Goal: Transaction & Acquisition: Purchase product/service

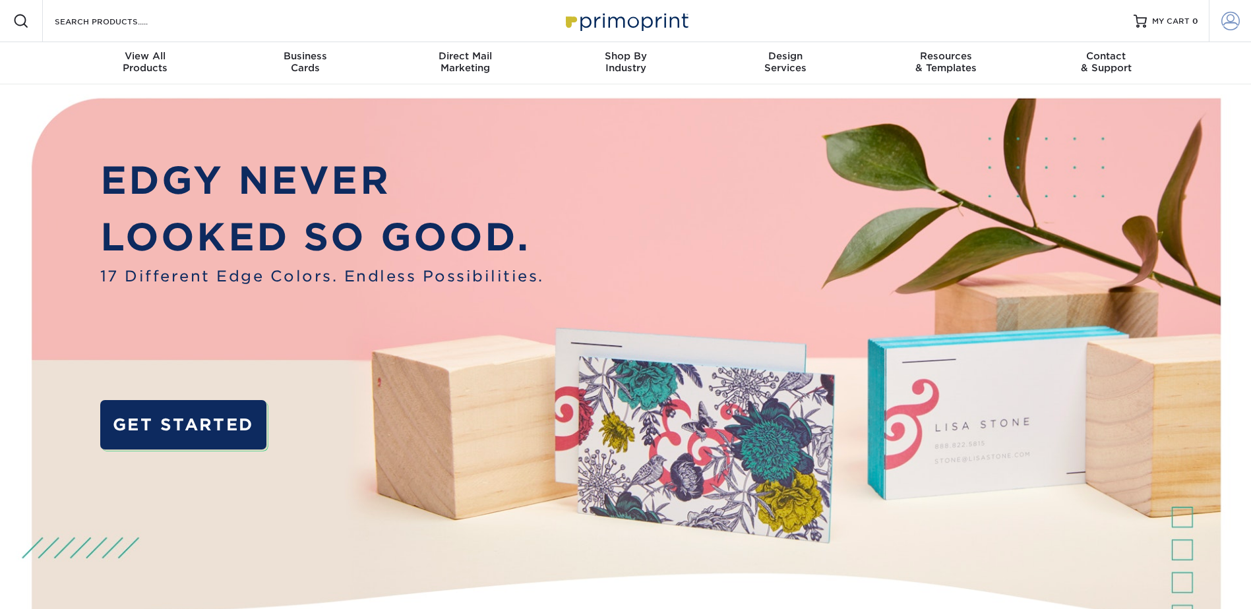
type input "[EMAIL_ADDRESS][DOMAIN_NAME]"
click at [996, 22] on span at bounding box center [1230, 21] width 18 height 18
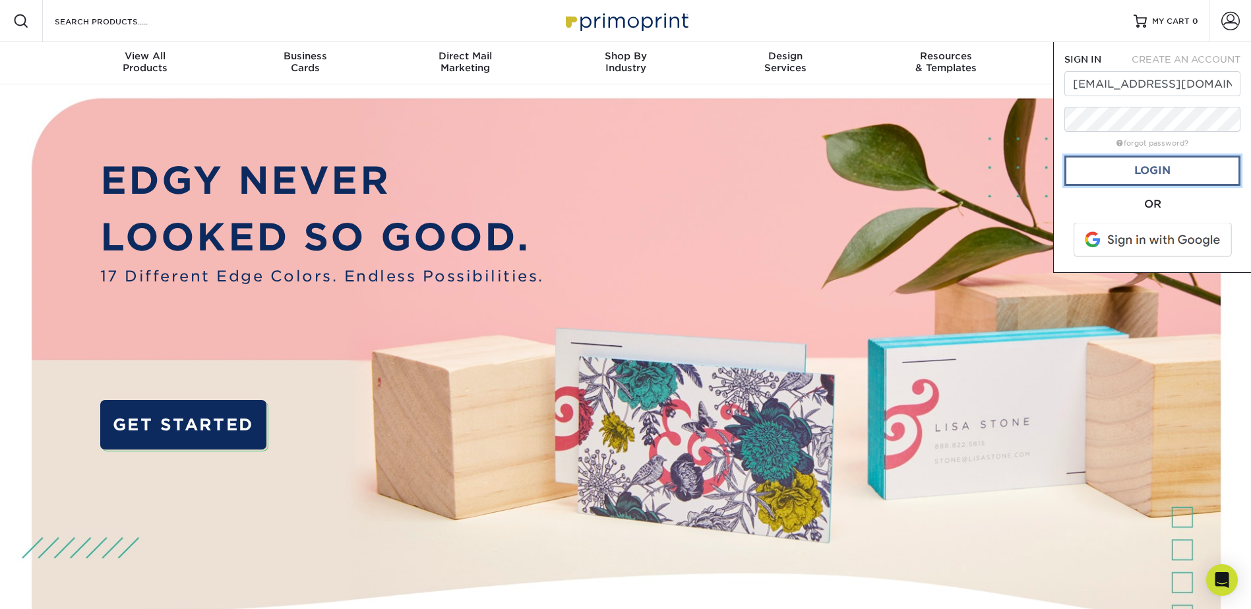
click at [996, 170] on link "Login" at bounding box center [1152, 171] width 176 height 30
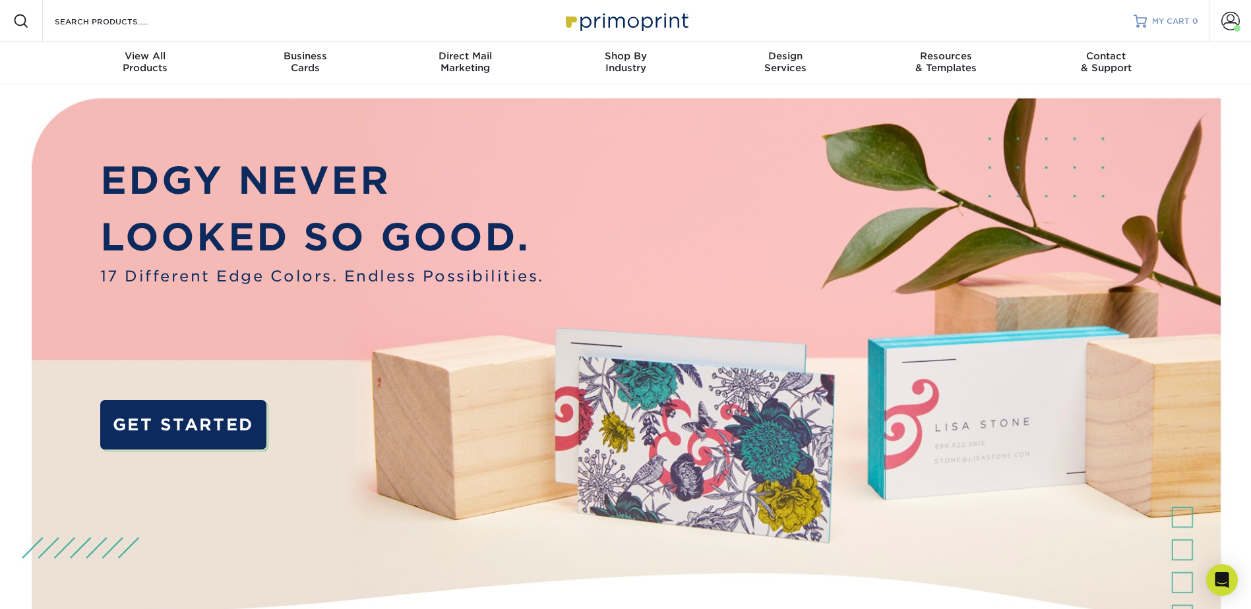
click at [996, 11] on link "MY CART 0" at bounding box center [1166, 21] width 65 height 42
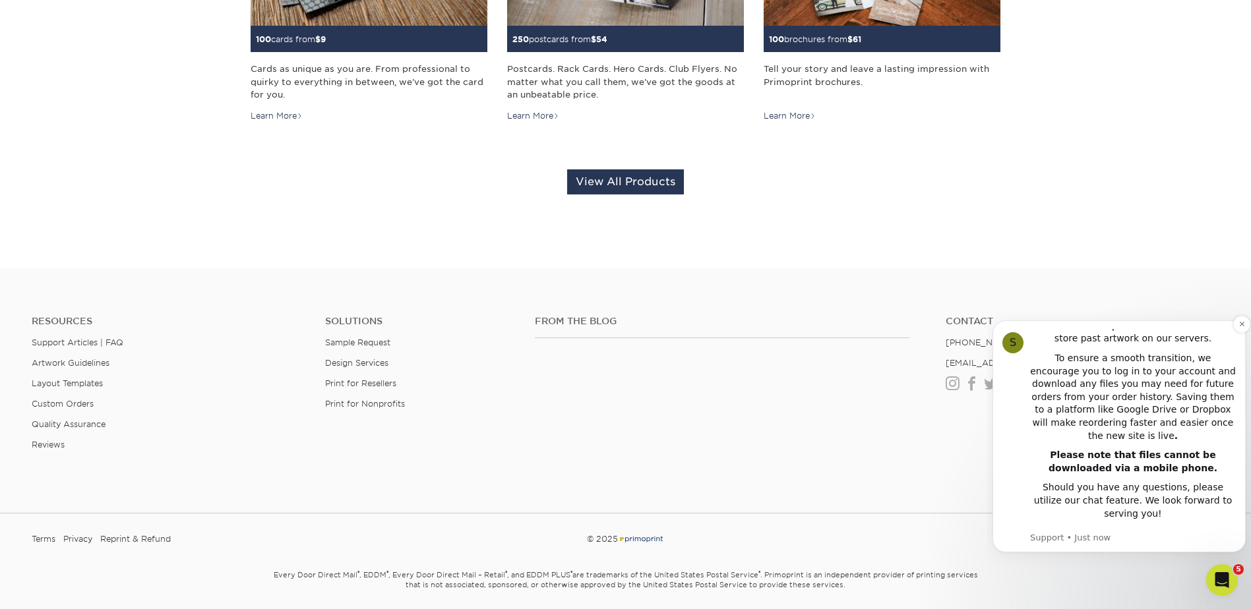
scroll to position [462, 0]
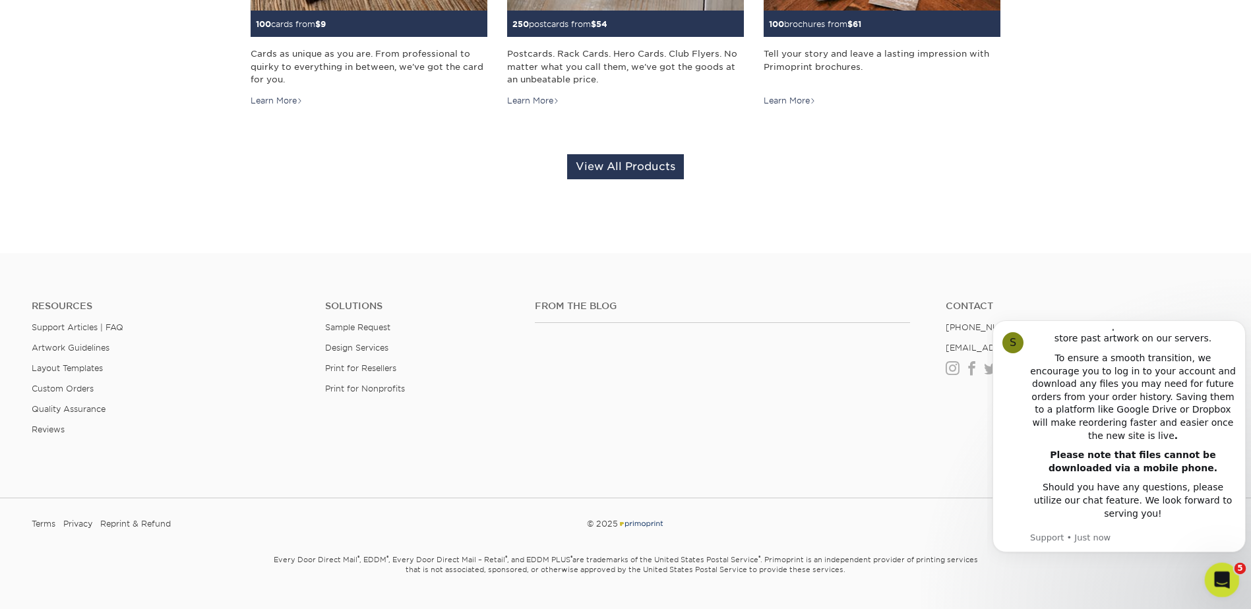
click at [1216, 570] on icon "Open Intercom Messenger" at bounding box center [1221, 579] width 22 height 22
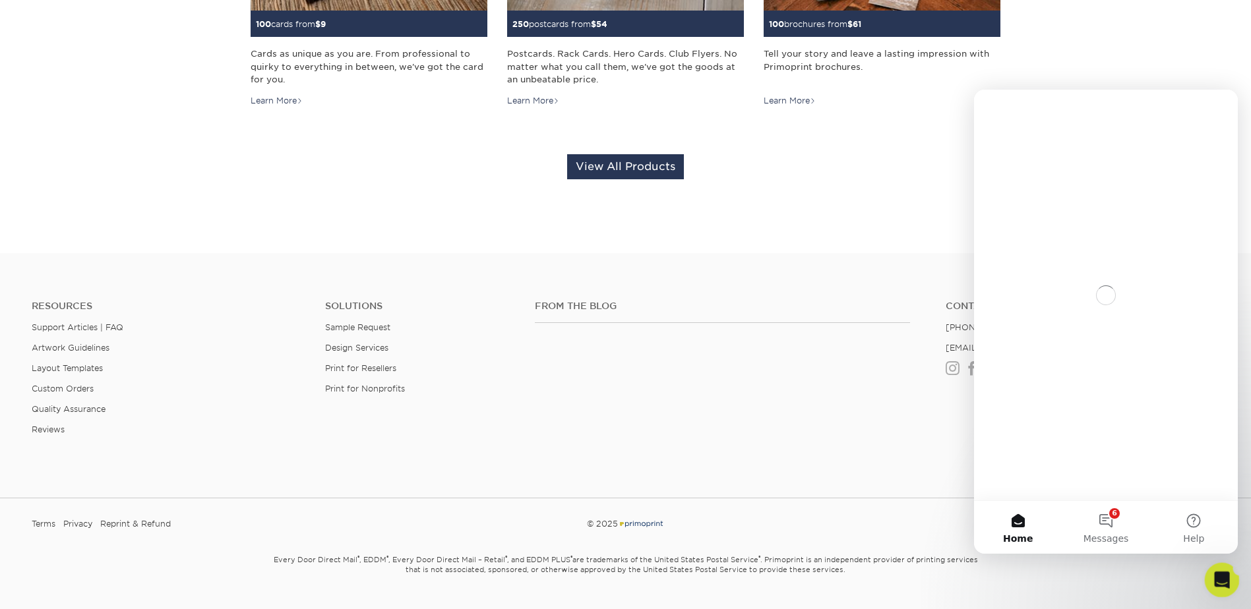
scroll to position [0, 0]
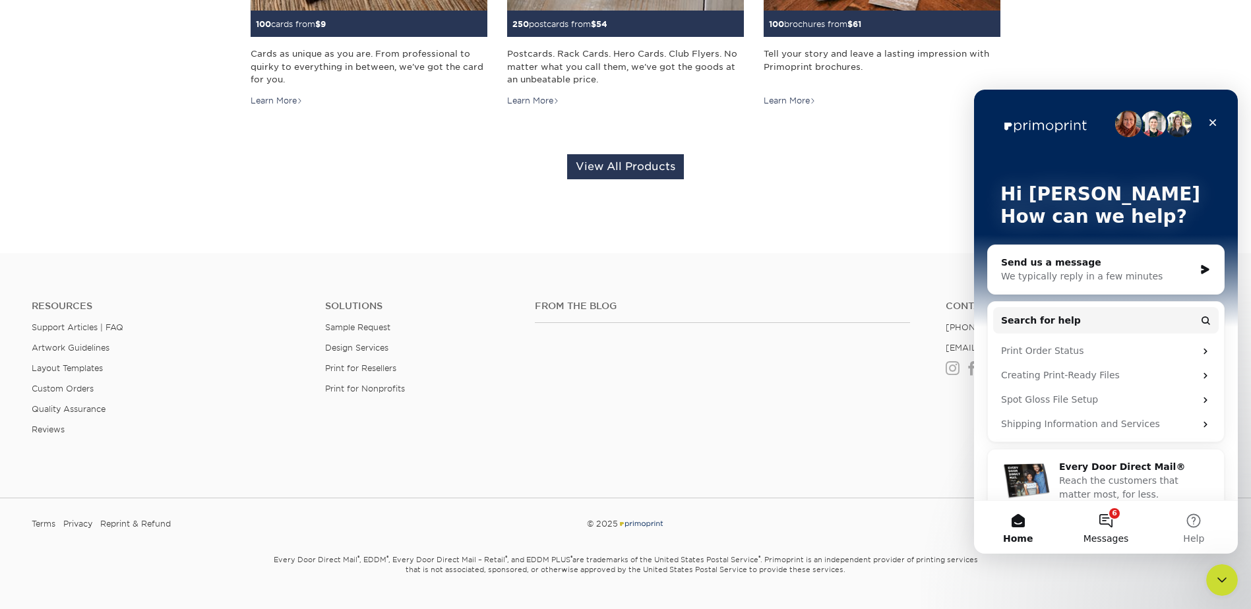
click at [1116, 524] on button "6 Messages" at bounding box center [1106, 527] width 88 height 53
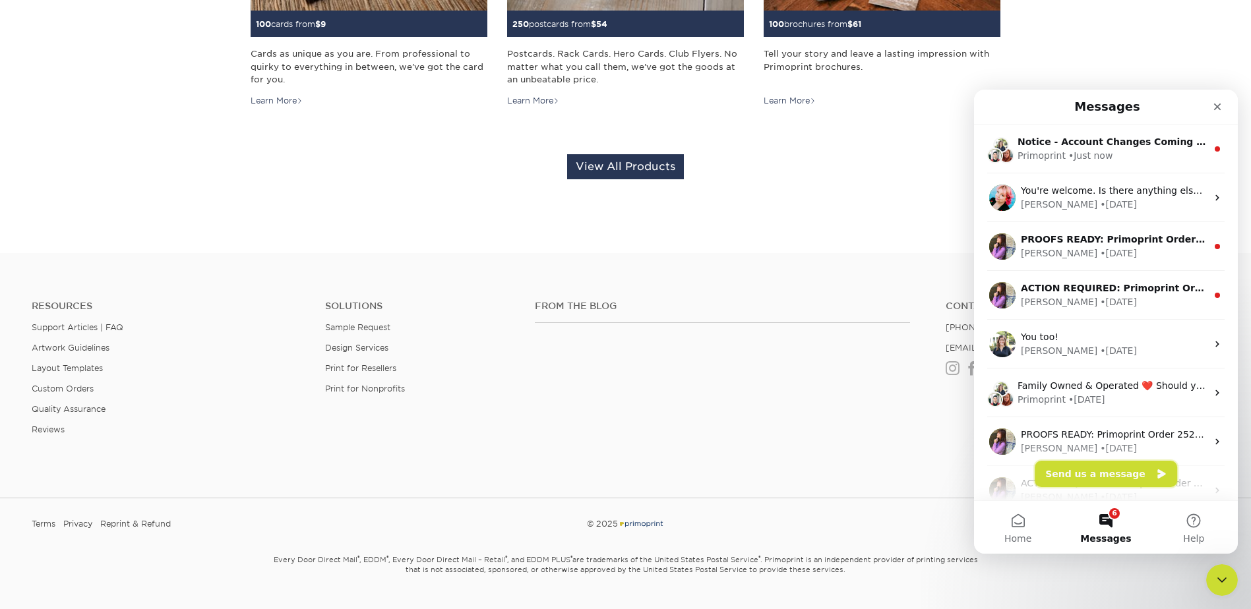
click at [1130, 470] on button "Send us a message" at bounding box center [1106, 474] width 142 height 26
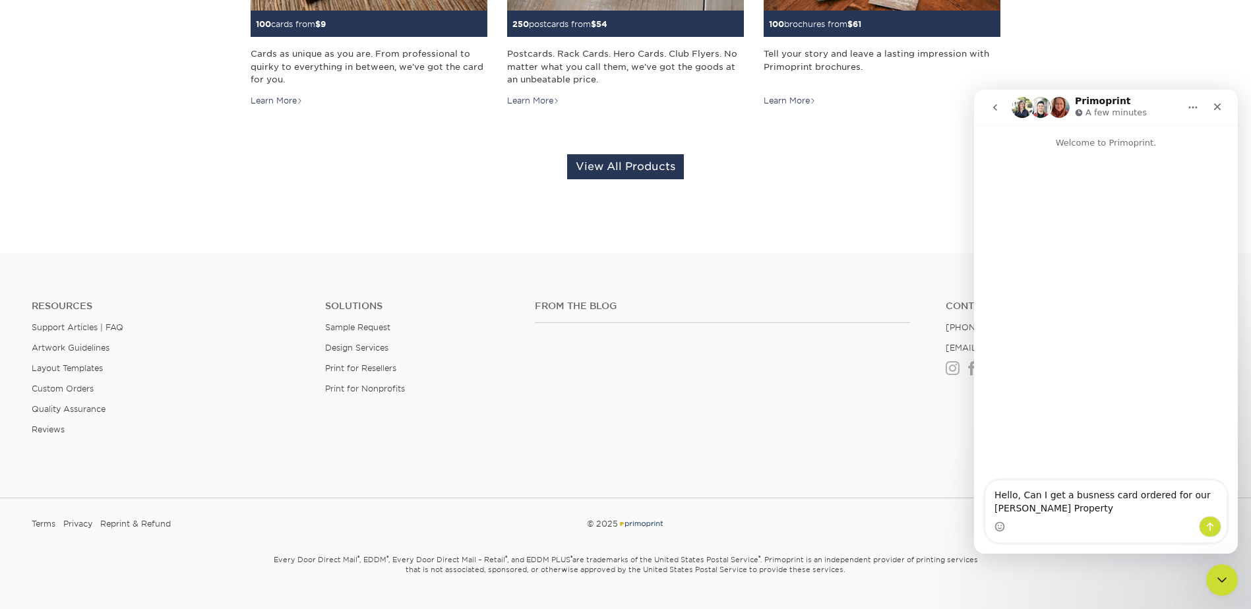
type textarea "Hello, Can I get a busness card ordered for our Carmel Woods Property?"
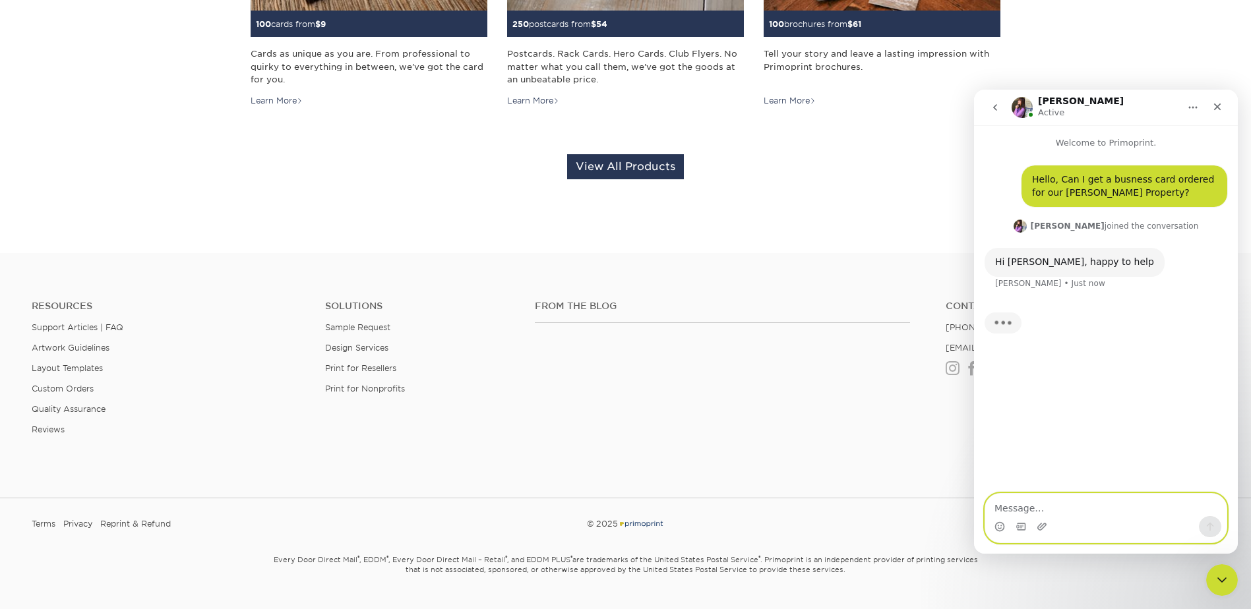
click at [1035, 504] on textarea "Message…" at bounding box center [1105, 505] width 241 height 22
type textarea "Awesome! This is her information:"
paste textarea "Bri Nabor Leasing Consultant 1010 Clubhouse Ct. Carmel, IN 46032 D: 380-900-815…"
type textarea "Bri Nabor Leasing Consultant 1010 Clubhouse Ct. Carmel, IN 46032 D: 380-900-815…"
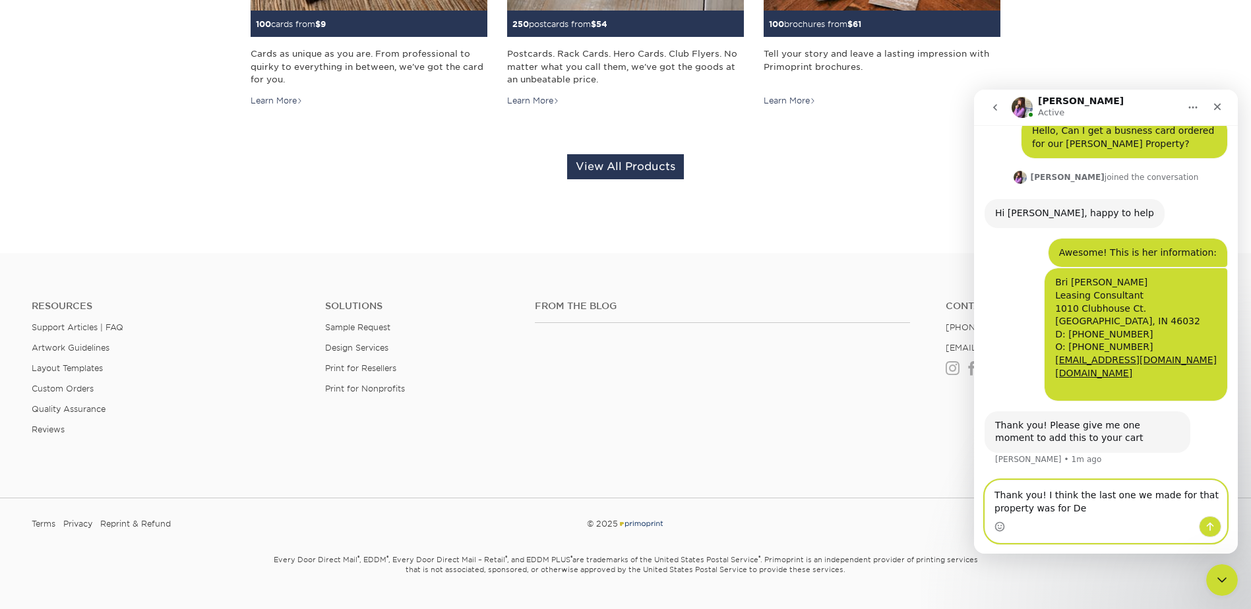
scroll to position [100, 0]
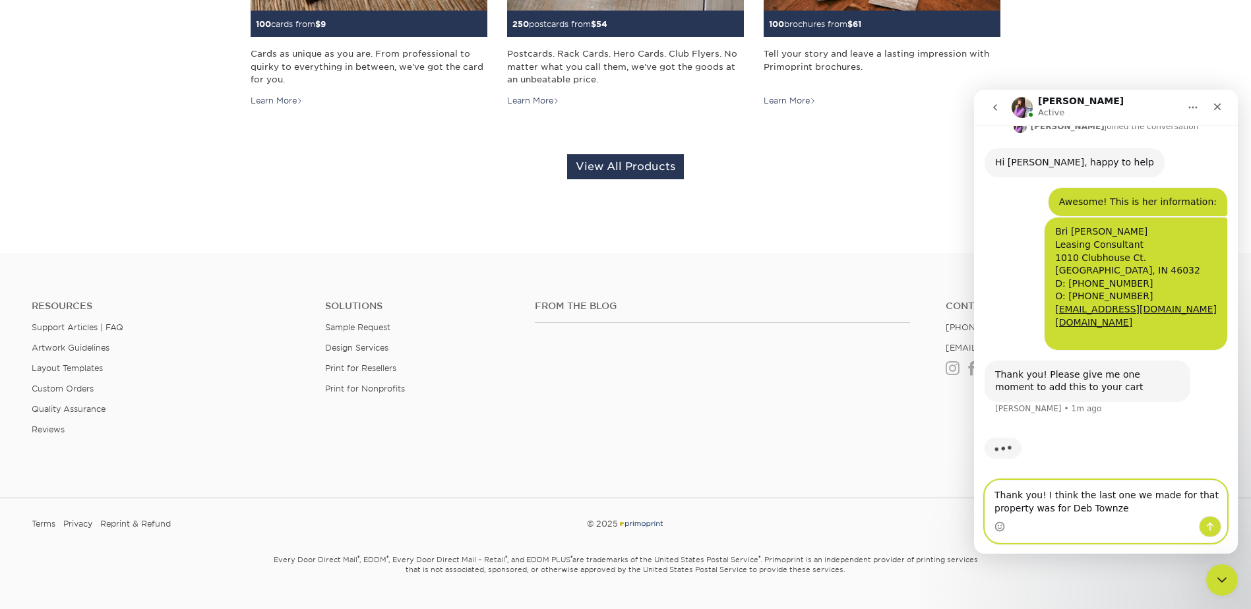
type textarea "Thank you! I think the last one we made for that property was for Deb Townzen"
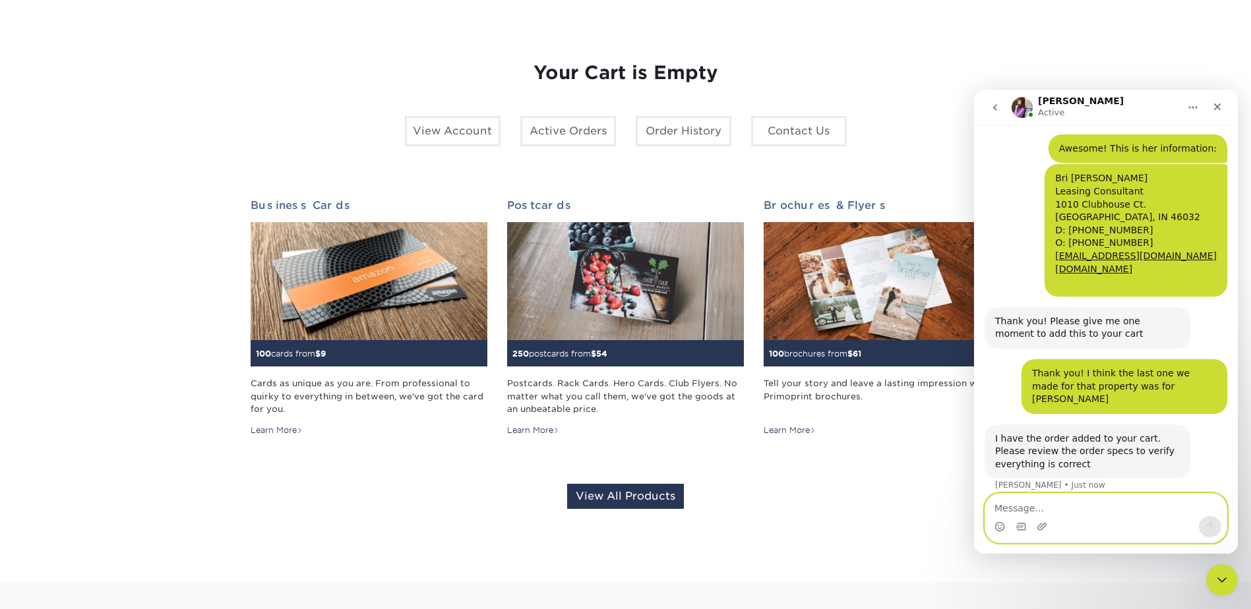
scroll to position [0, 0]
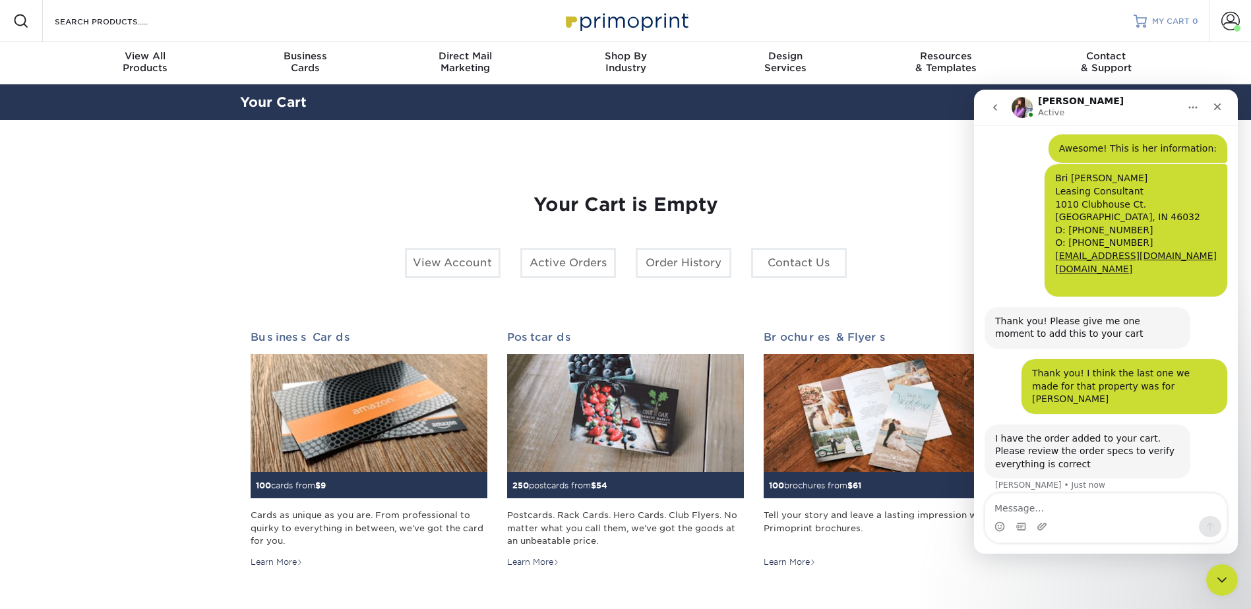
click at [1162, 20] on span "MY CART" at bounding box center [1171, 21] width 38 height 11
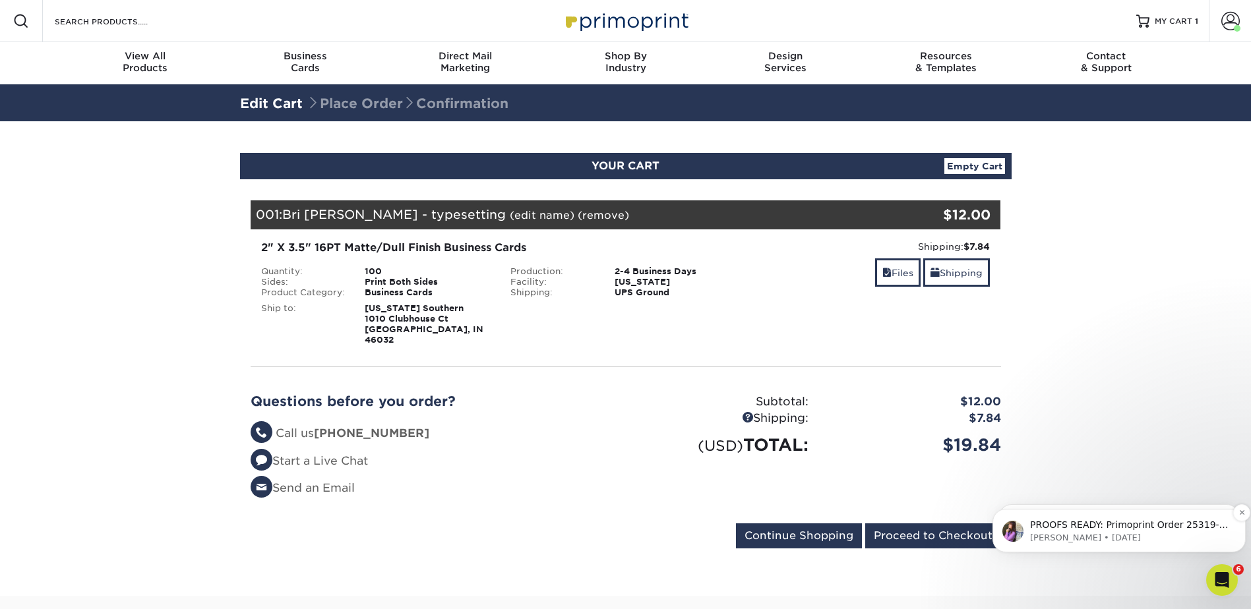
click at [1084, 526] on p "PROOFS READY: Primoprint Order 25319-104066-34718 Thank you for placing your pr…" at bounding box center [1129, 525] width 199 height 13
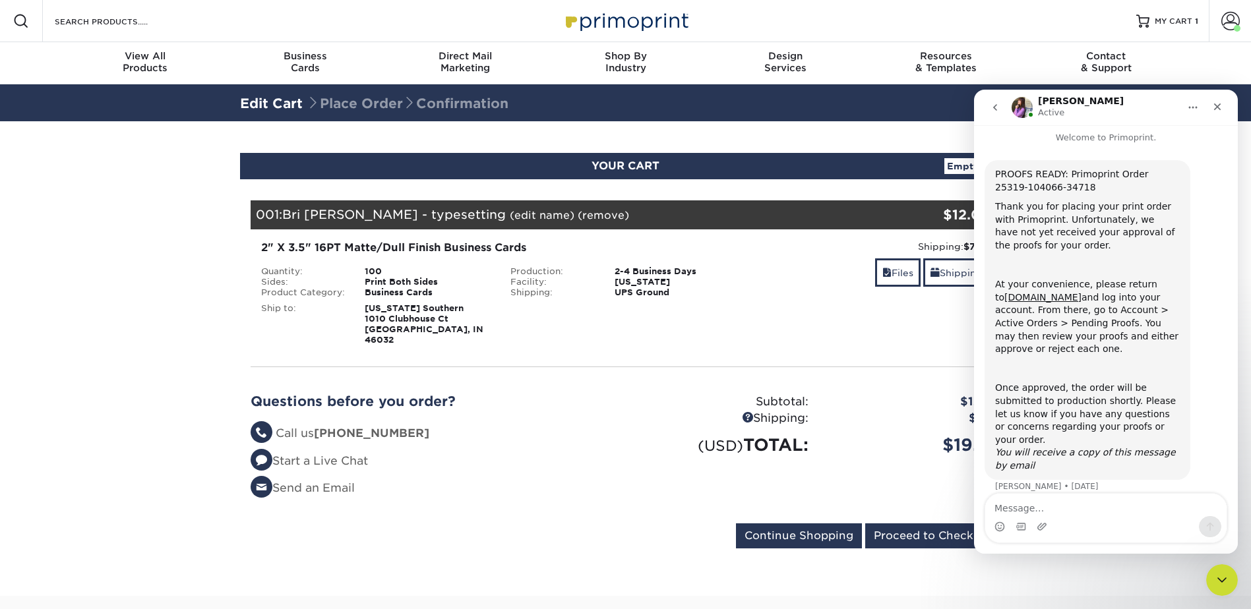
scroll to position [7, 0]
type textarea "Thank"
click at [1218, 97] on div "Close" at bounding box center [1218, 107] width 24 height 24
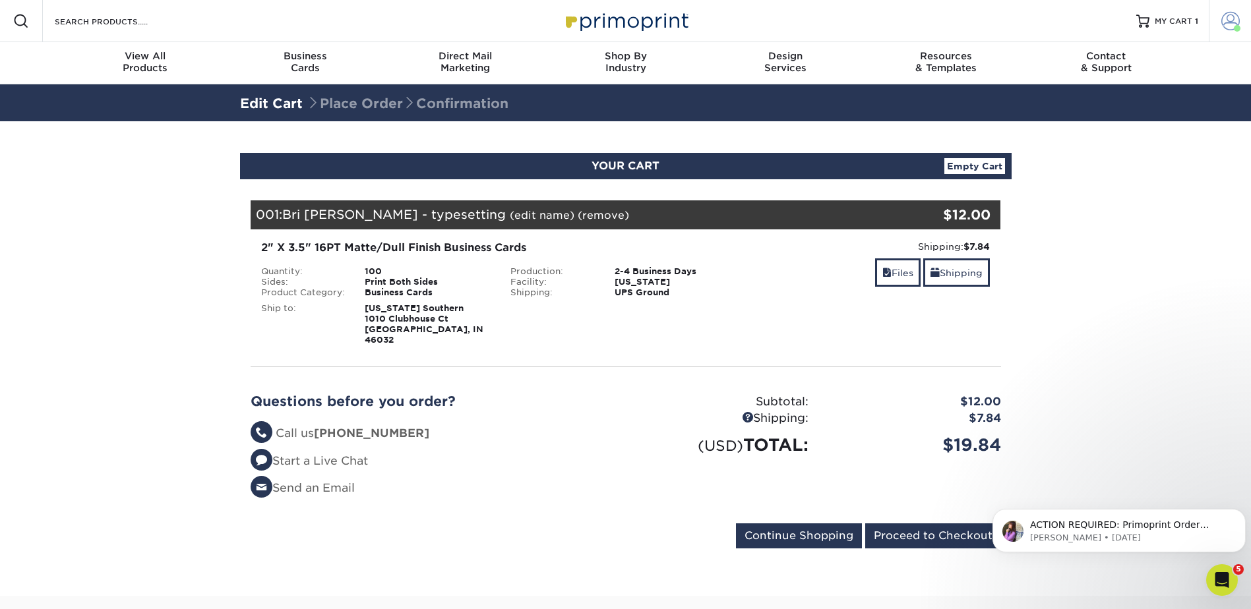
scroll to position [0, 0]
click at [1131, 530] on p "ACTION REQUIRED: Primoprint Order 25319-104066-34718 Thank you for placing your…" at bounding box center [1129, 525] width 199 height 13
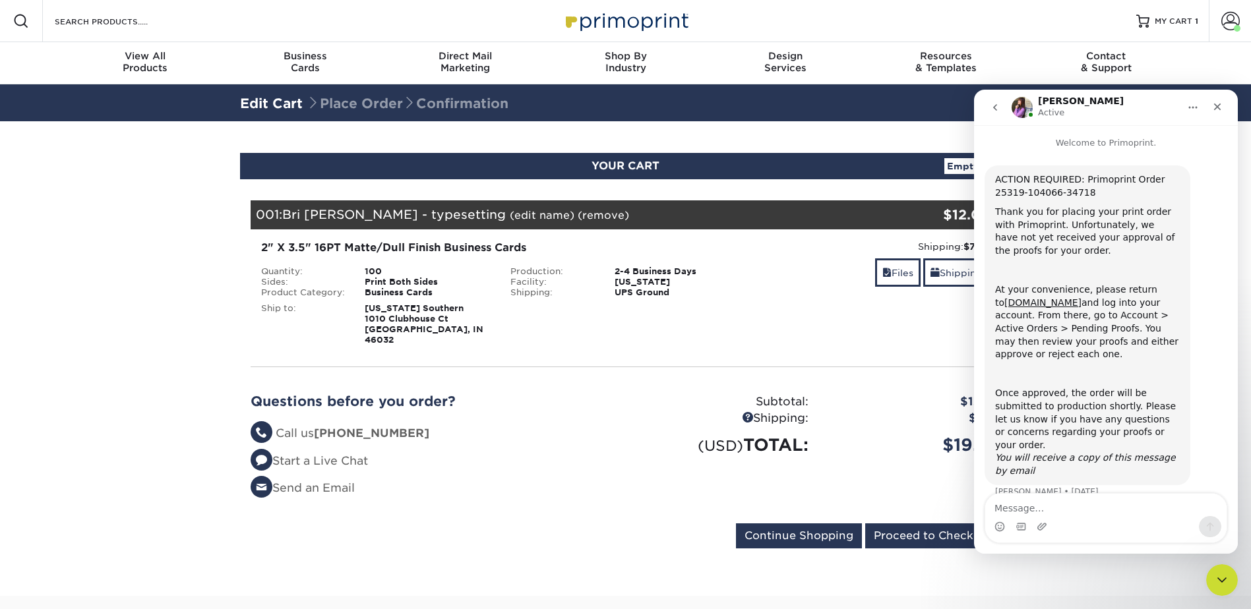
scroll to position [7, 0]
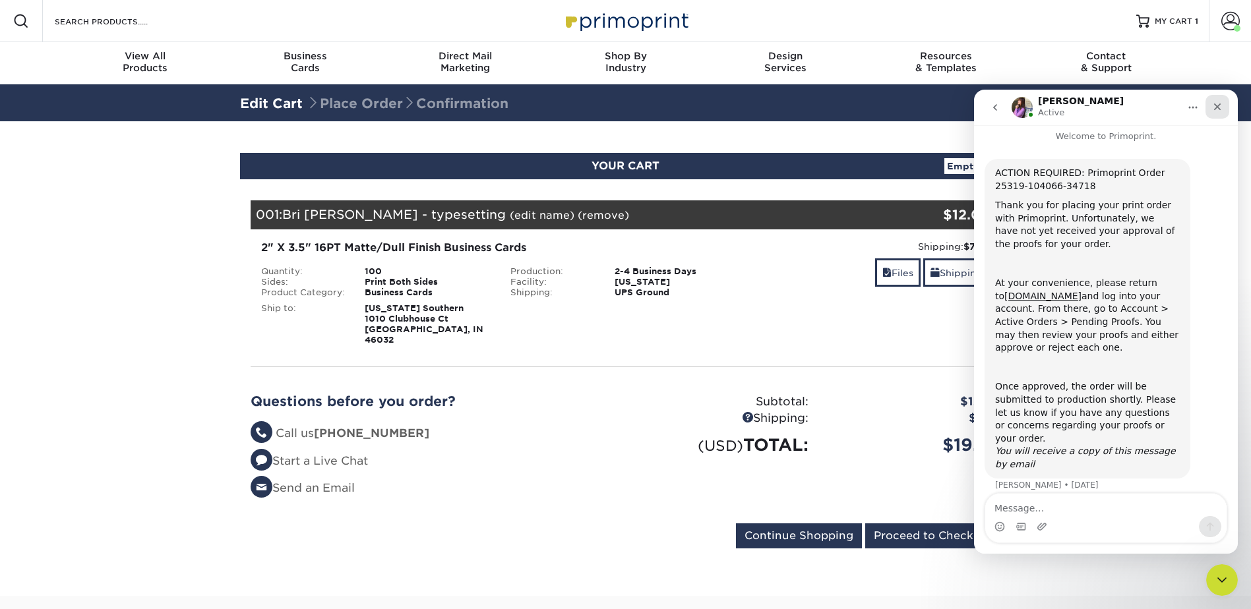
drag, startPoint x: 1217, startPoint y: 106, endPoint x: 2210, endPoint y: 168, distance: 995.2
click at [1217, 106] on icon "Close" at bounding box center [1217, 107] width 7 height 7
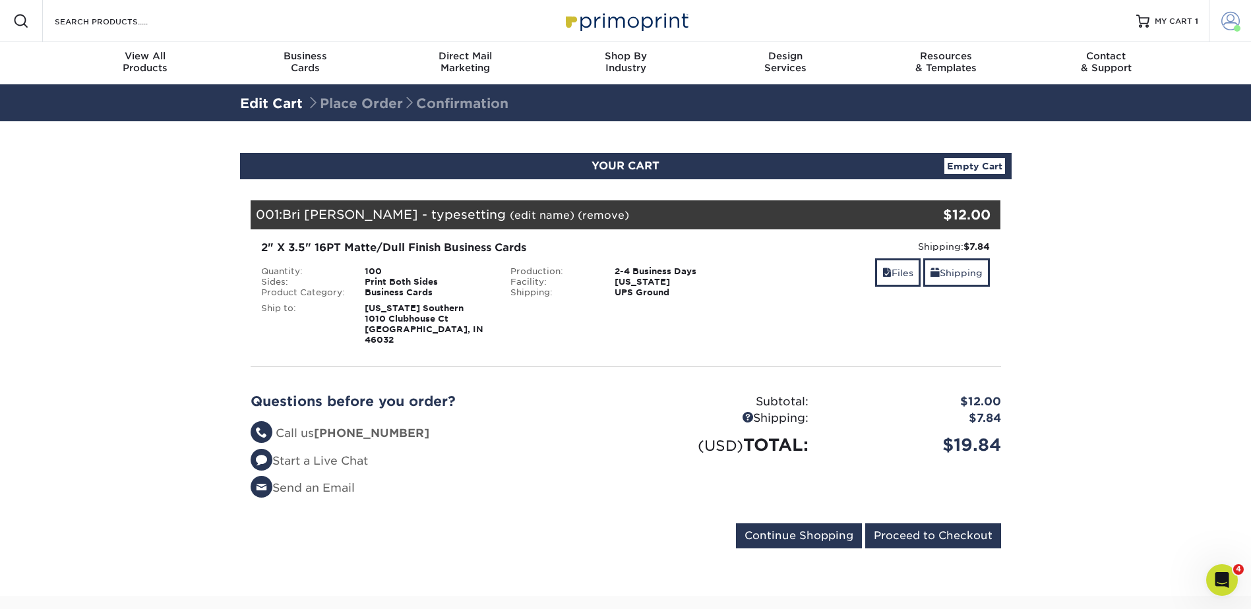
click at [1225, 18] on span at bounding box center [1230, 21] width 18 height 18
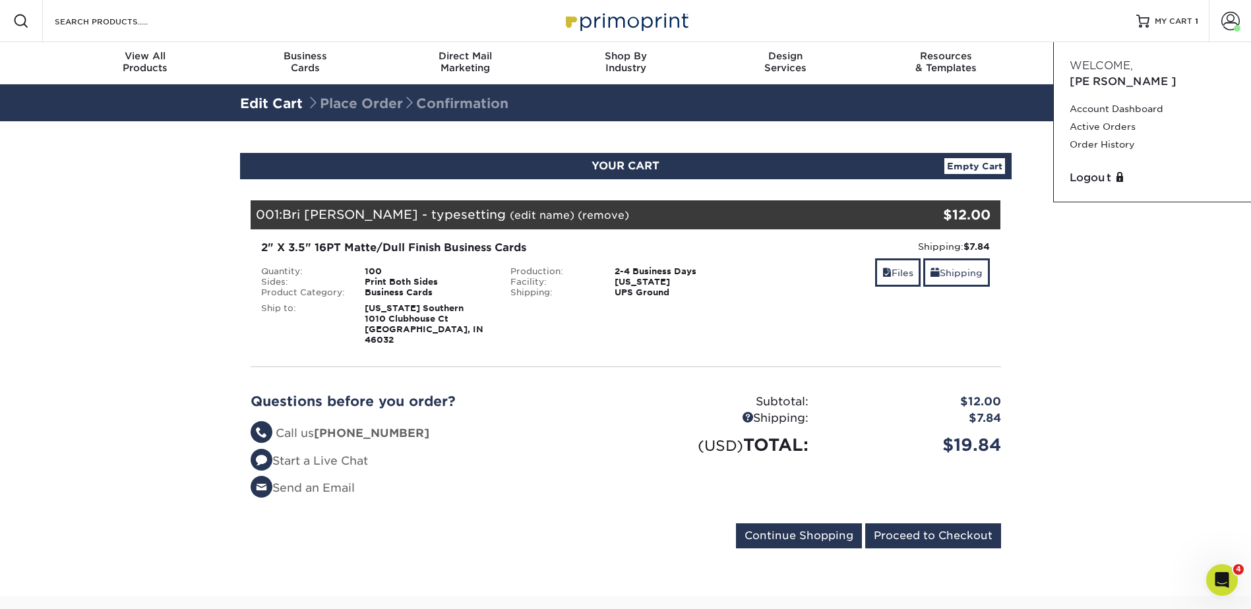
click at [1147, 379] on section "YOUR CART Empty Cart Your Cart is Empty View Account Active Orders Order Histor…" at bounding box center [625, 358] width 1251 height 475
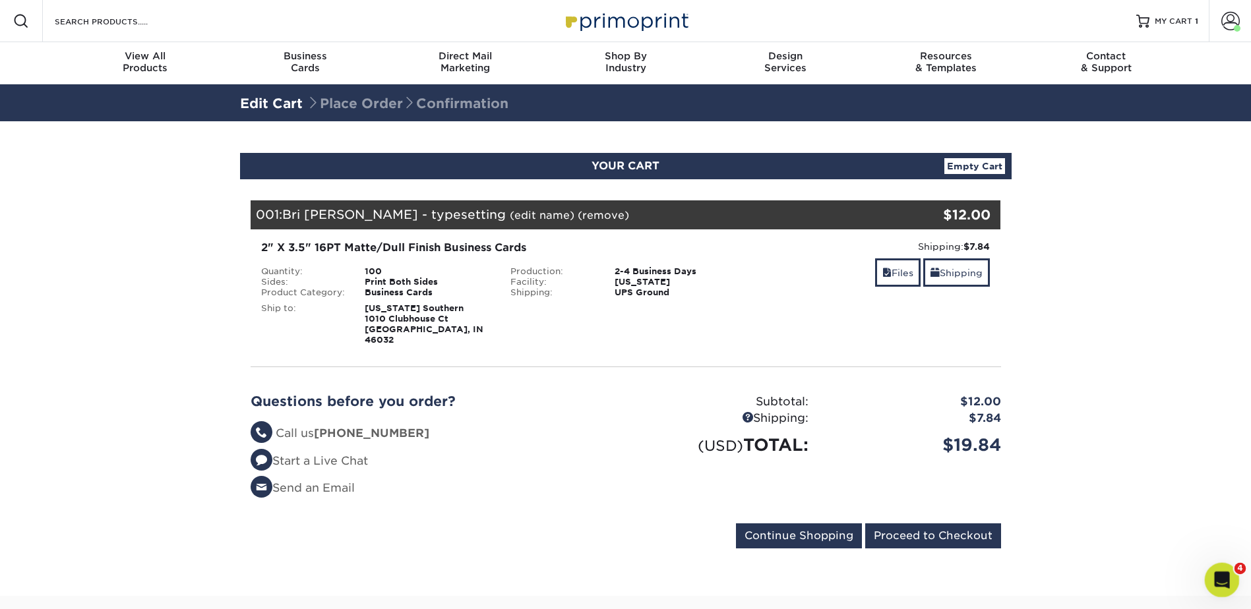
click at [1221, 565] on div "Open Intercom Messenger" at bounding box center [1220, 579] width 44 height 44
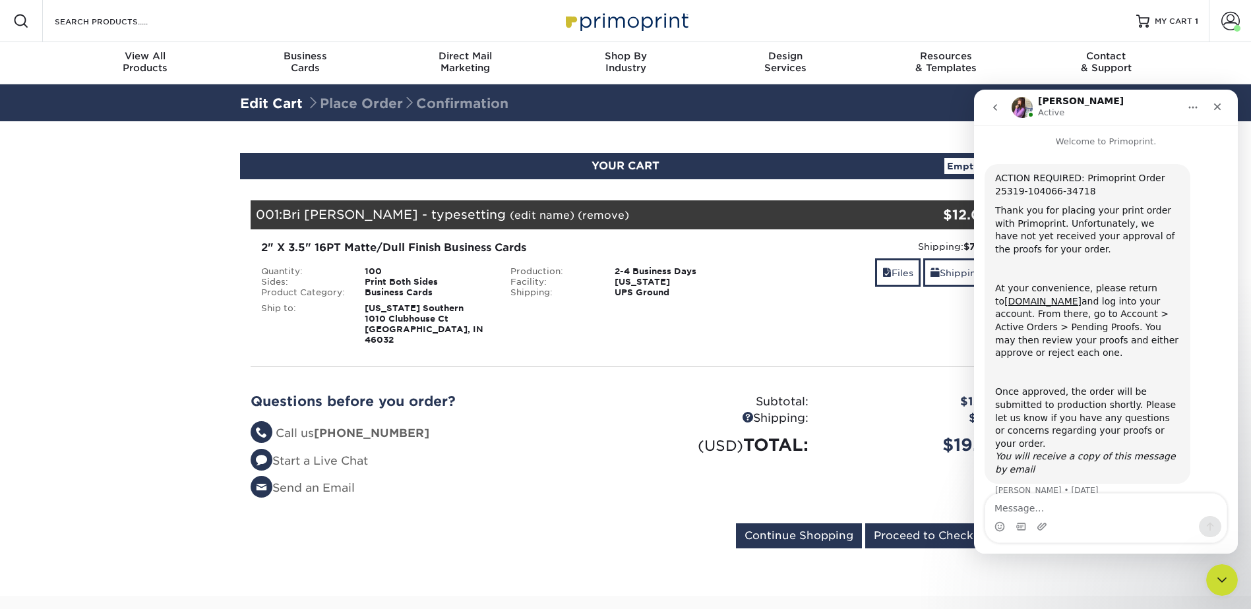
scroll to position [0, 0]
click at [997, 107] on icon "go back" at bounding box center [995, 107] width 11 height 11
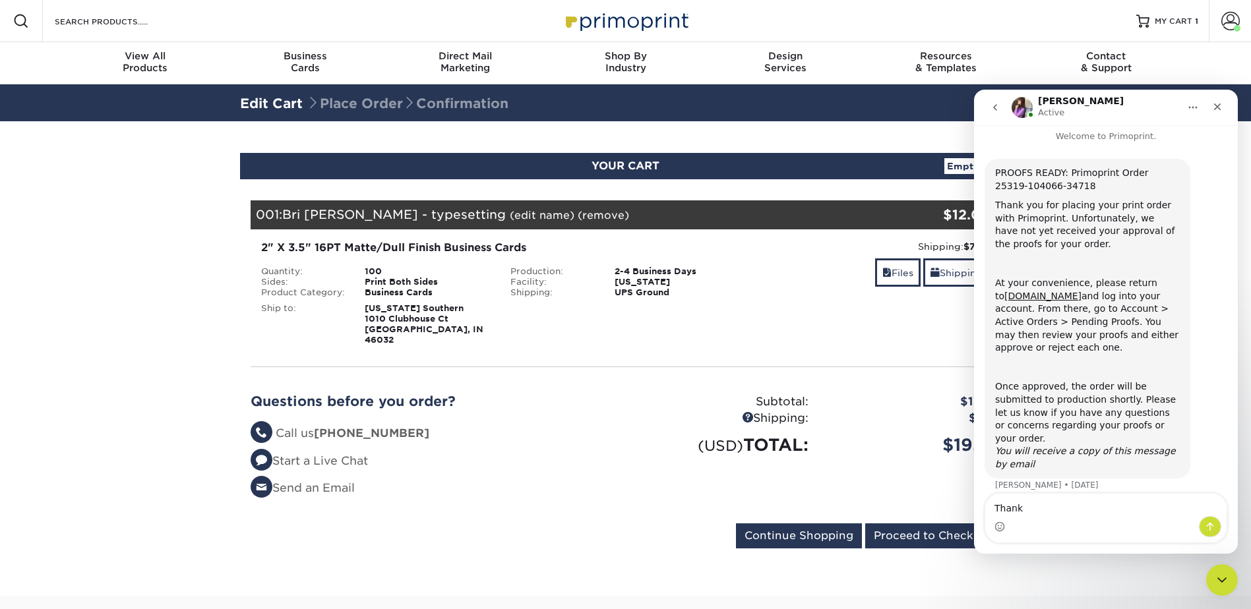
click at [986, 106] on button "go back" at bounding box center [995, 107] width 25 height 25
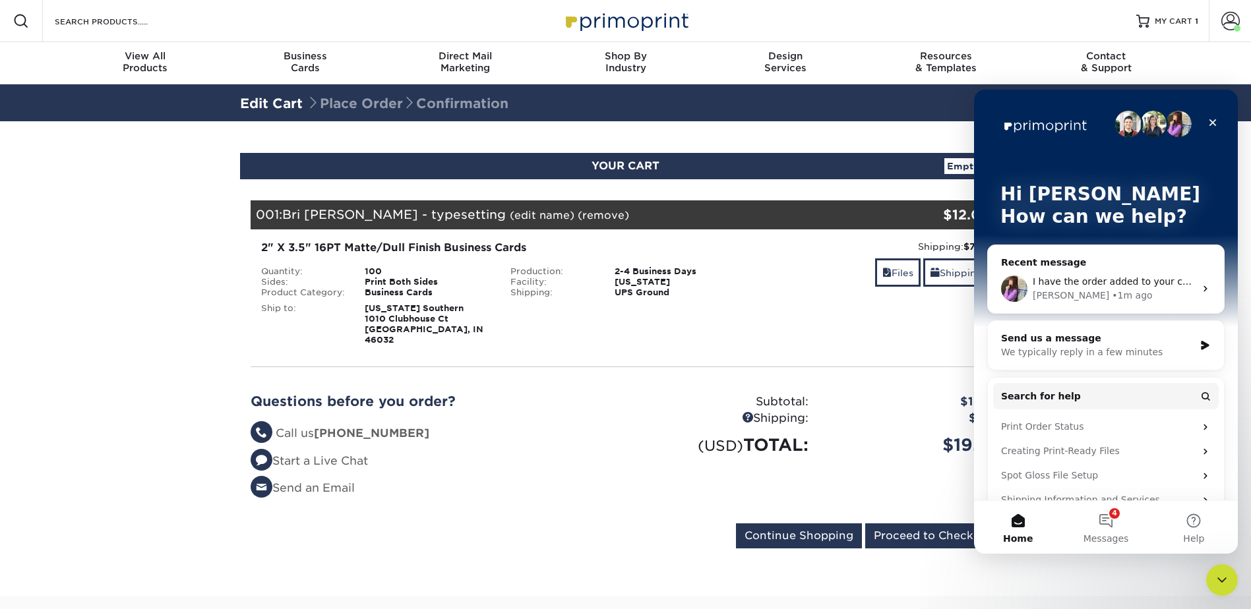
scroll to position [0, 0]
click at [1097, 536] on span "Messages" at bounding box center [1107, 538] width 46 height 9
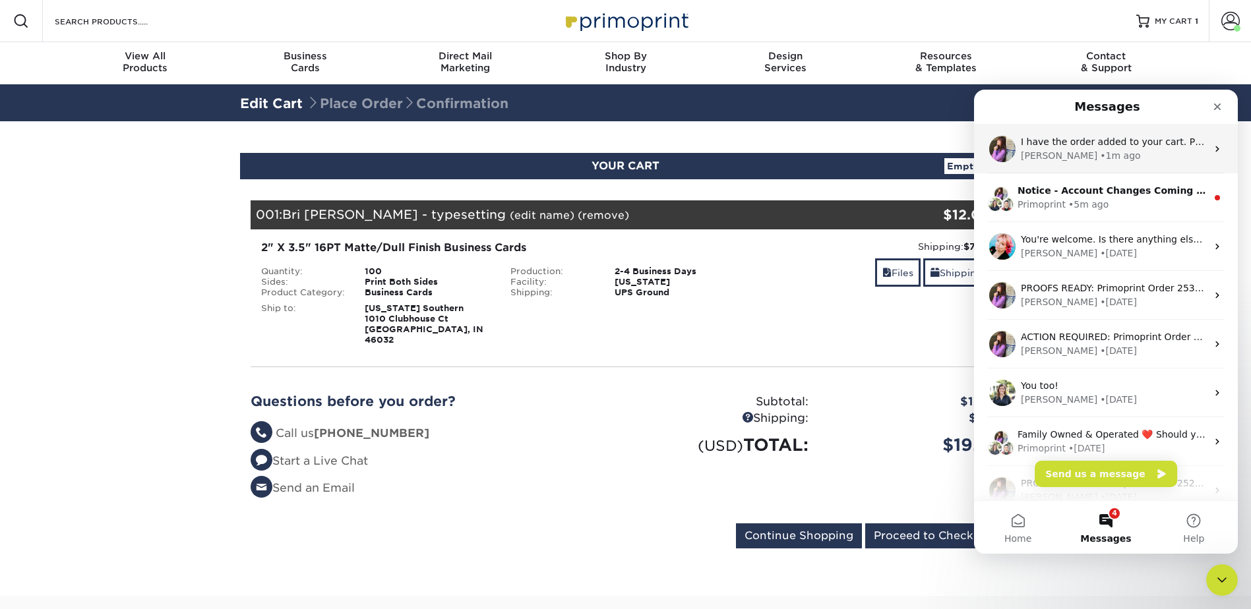
click at [1126, 151] on div "Erica • 1m ago" at bounding box center [1114, 156] width 186 height 14
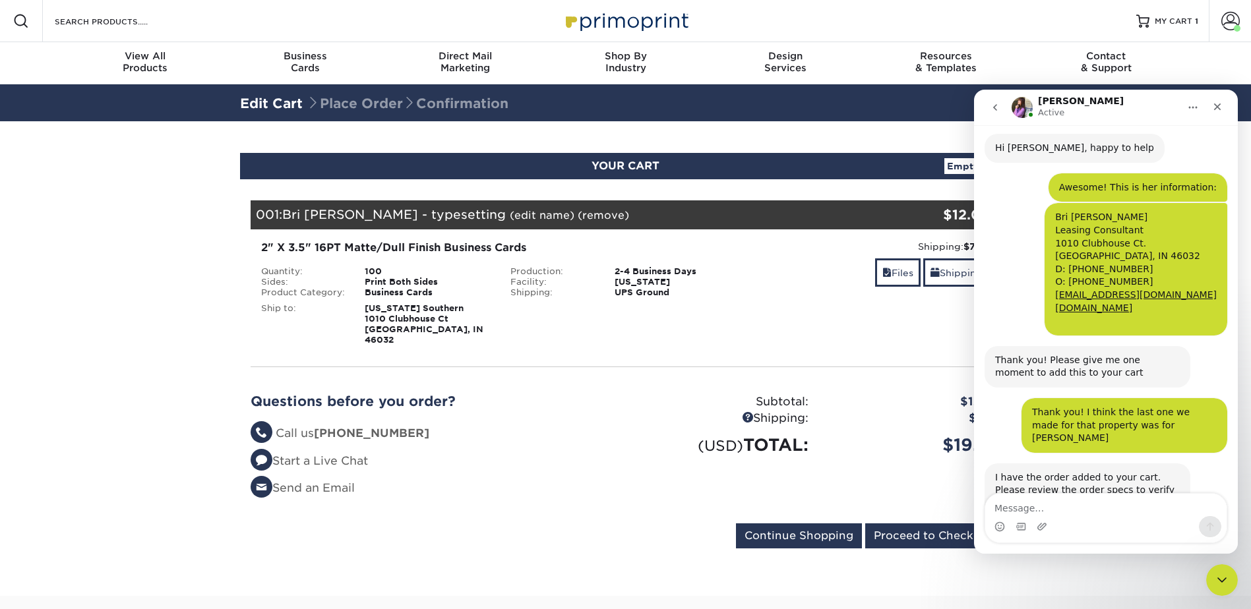
scroll to position [153, 0]
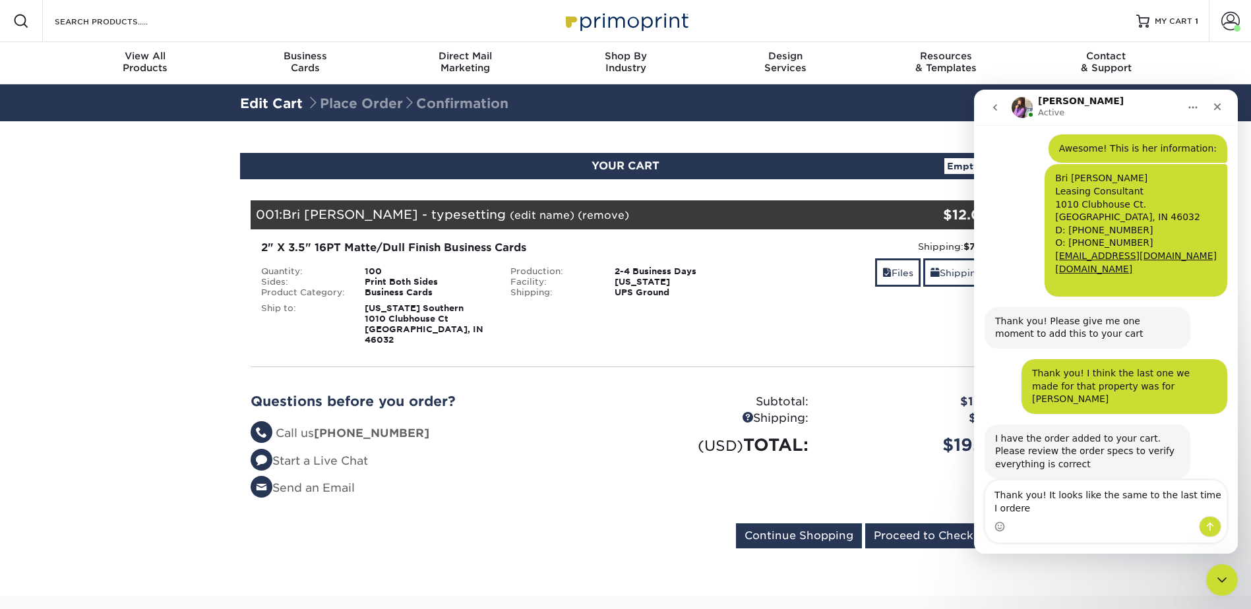
type textarea "Thank you! It looks like the same to the last time I ordered"
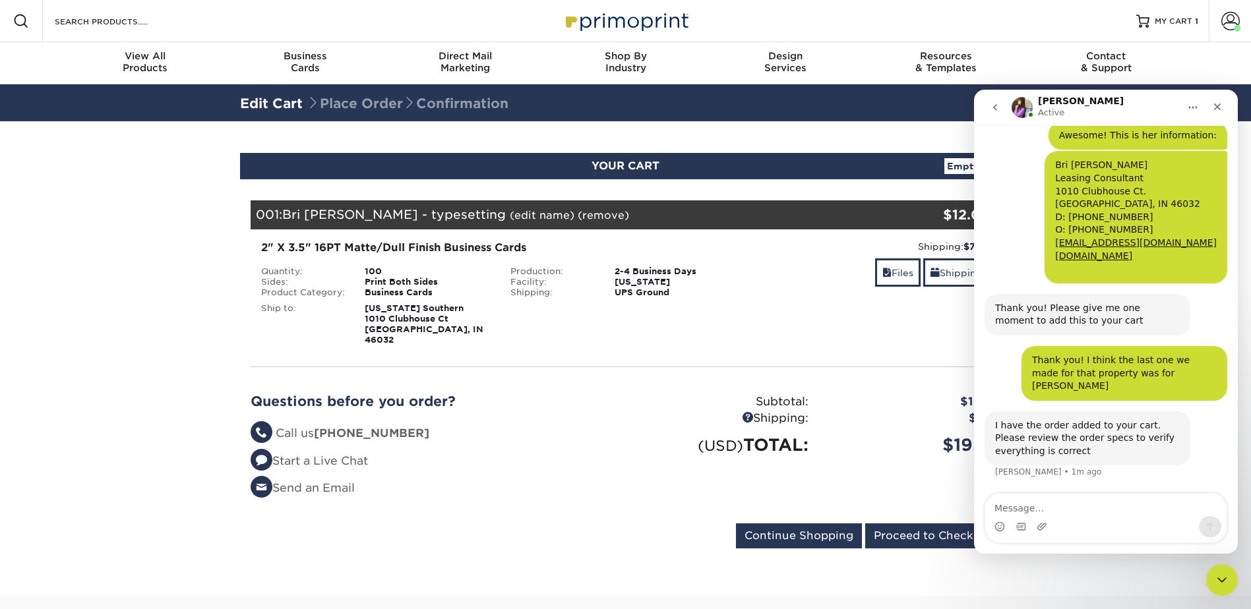
scroll to position [205, 0]
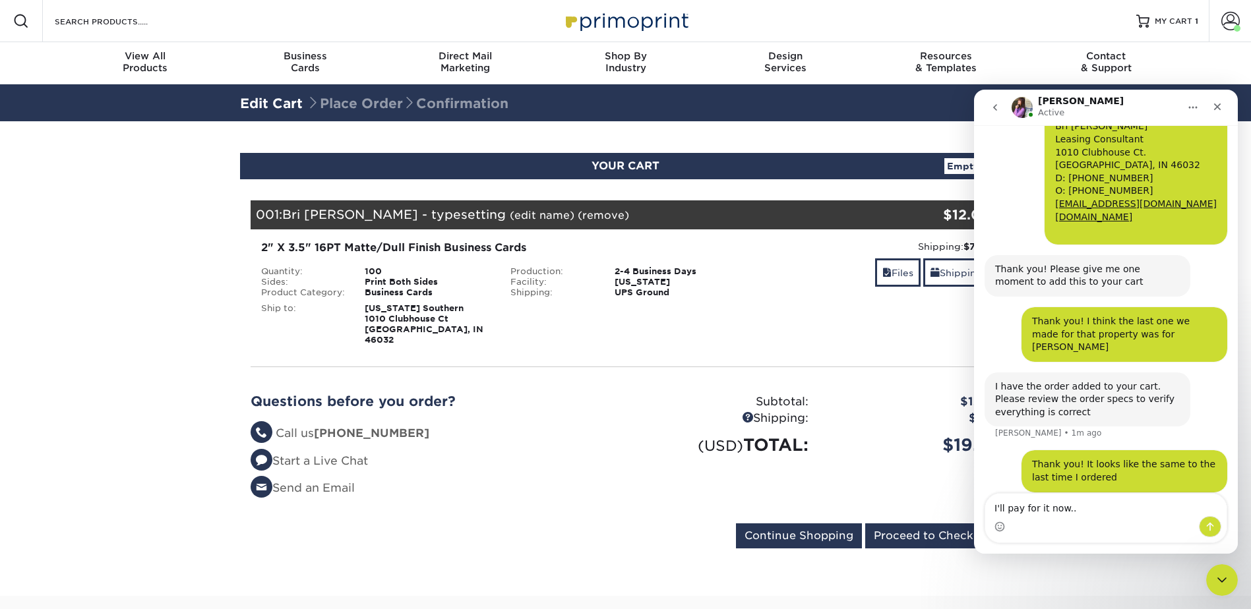
type textarea "I'll pay for it now..."
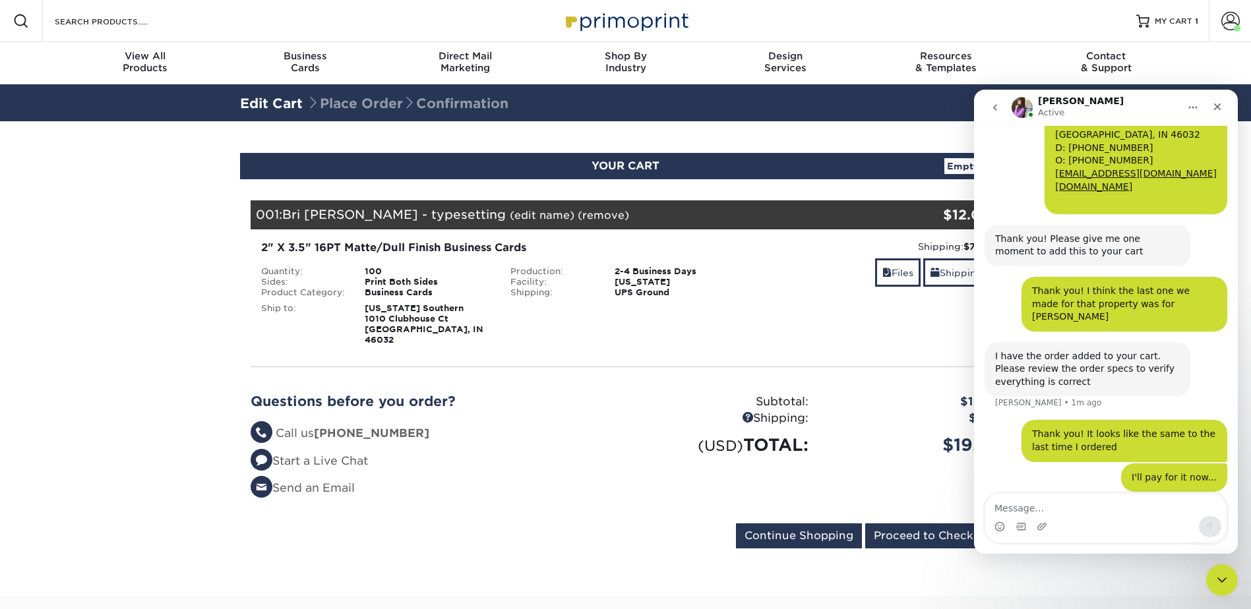
click at [792, 359] on div "Your Cart is Empty View Account Active Orders Order History Contact Us Business…" at bounding box center [626, 377] width 751 height 354
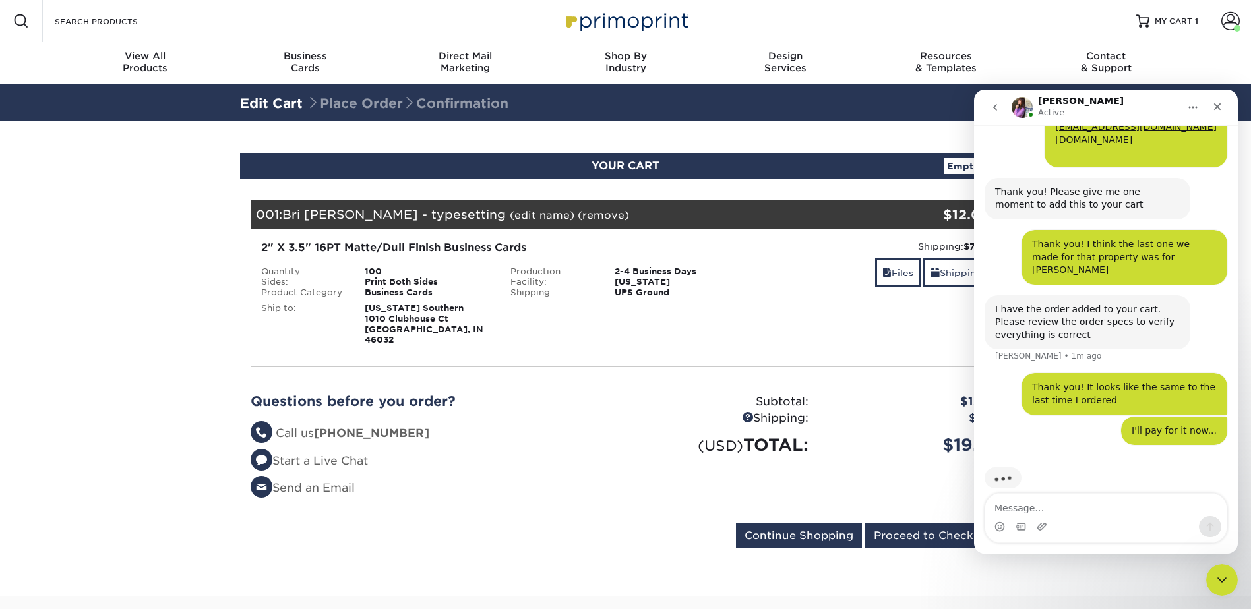
scroll to position [286, 0]
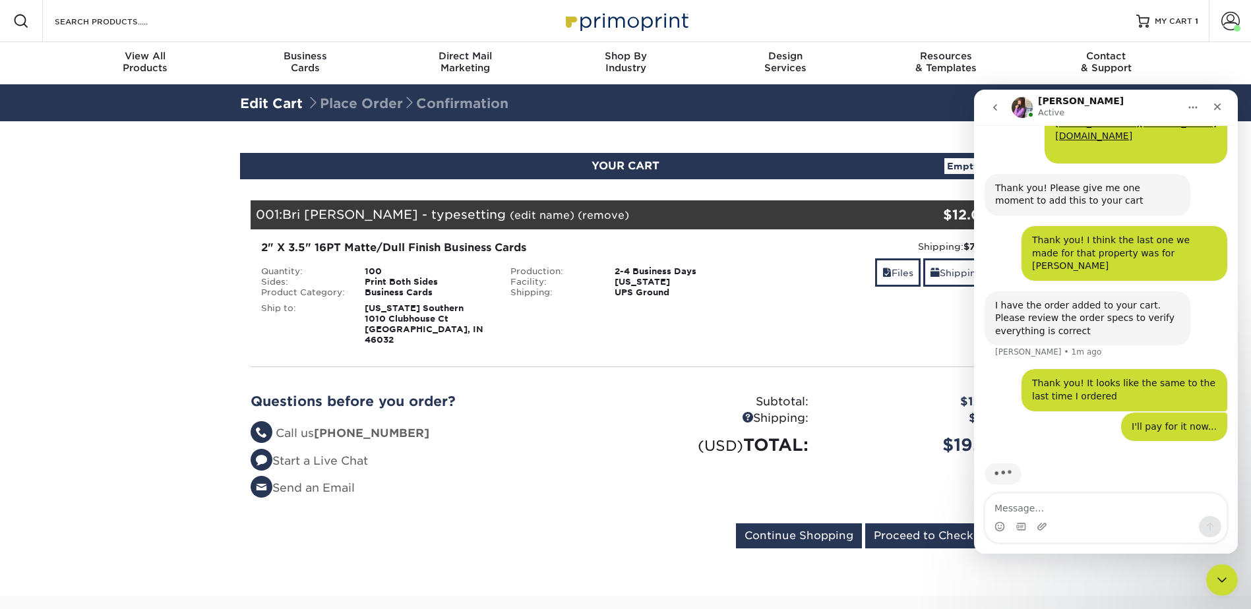
click at [617, 362] on div "Your Cart is Empty View Account Active Orders Order History Contact Us Business…" at bounding box center [626, 377] width 751 height 354
click at [1221, 106] on icon "Close" at bounding box center [1217, 107] width 11 height 11
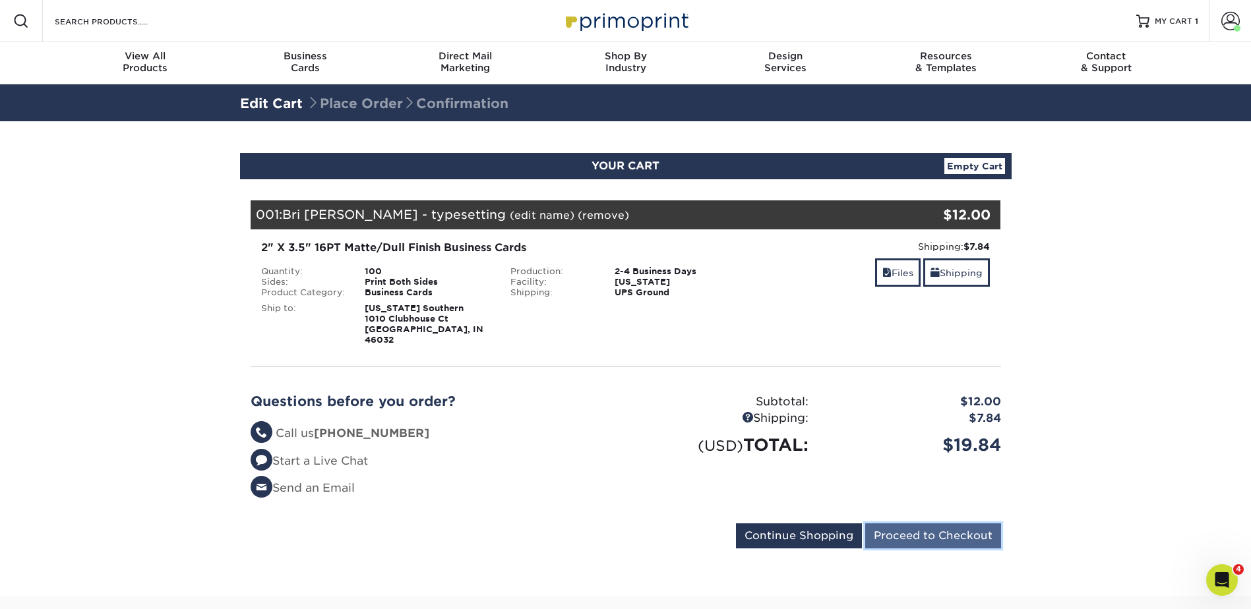
click at [975, 524] on input "Proceed to Checkout" at bounding box center [933, 536] width 136 height 25
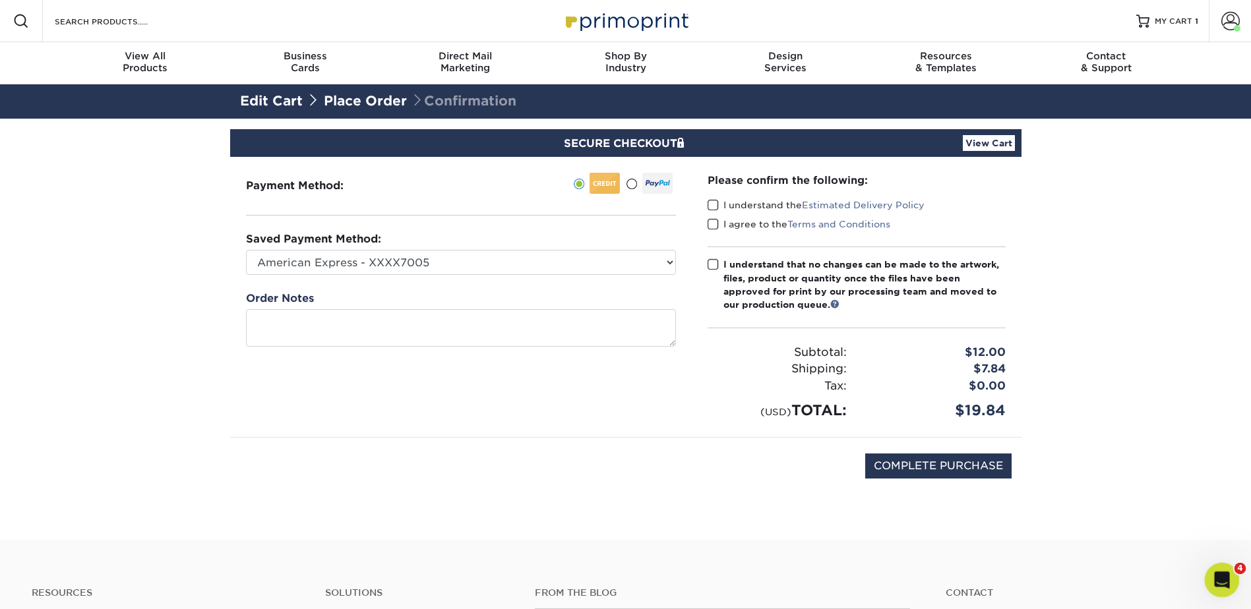
click at [1221, 577] on icon "Open Intercom Messenger" at bounding box center [1220, 578] width 9 height 11
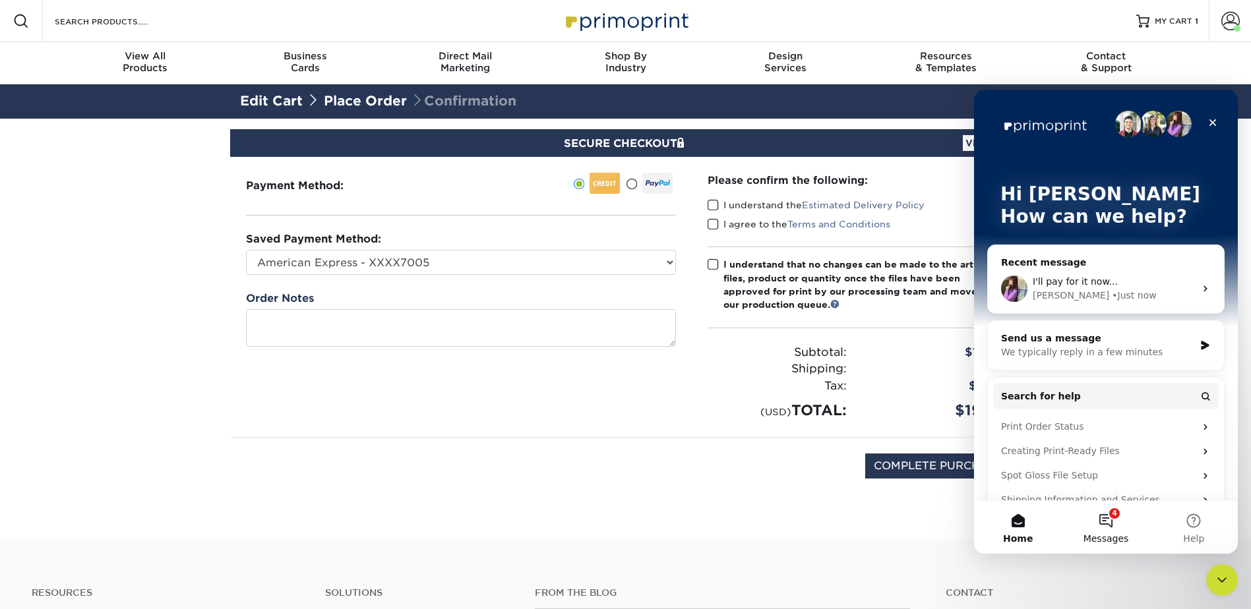
click at [1109, 509] on button "4 Messages" at bounding box center [1106, 527] width 88 height 53
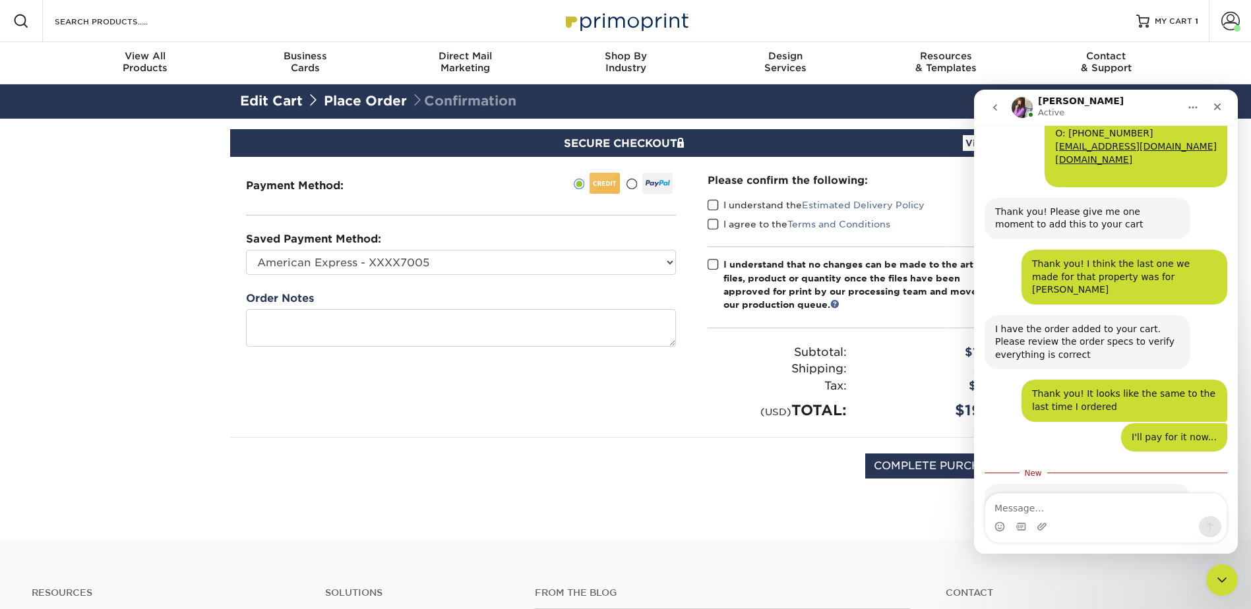
scroll to position [322, 0]
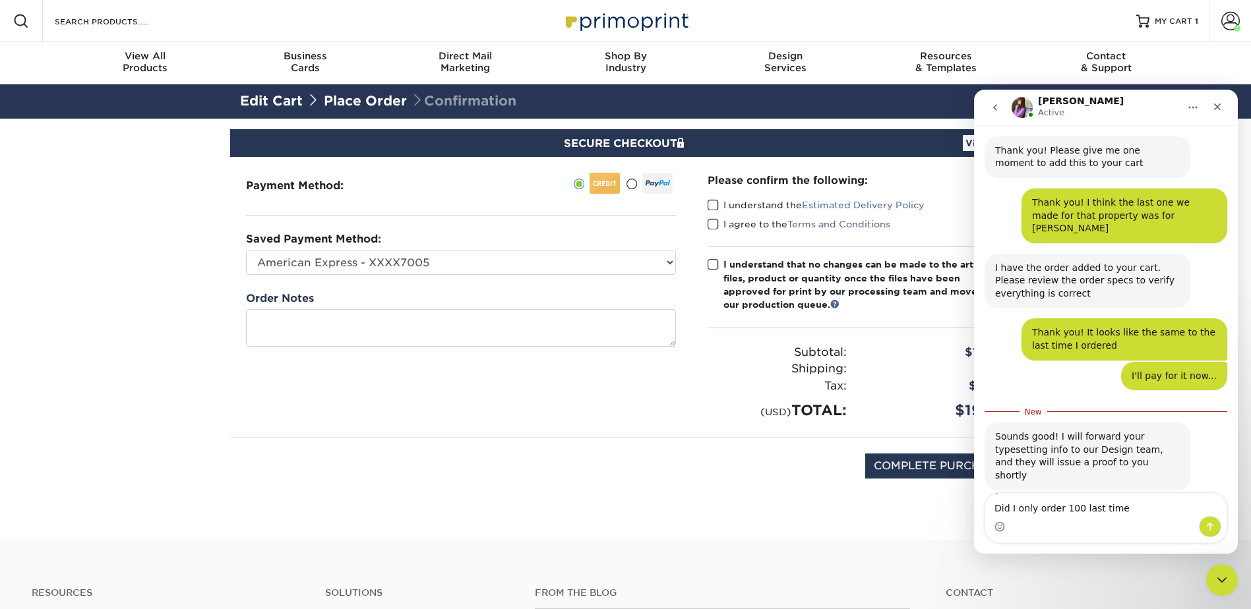
type textarea "Did I only order 100 last time?"
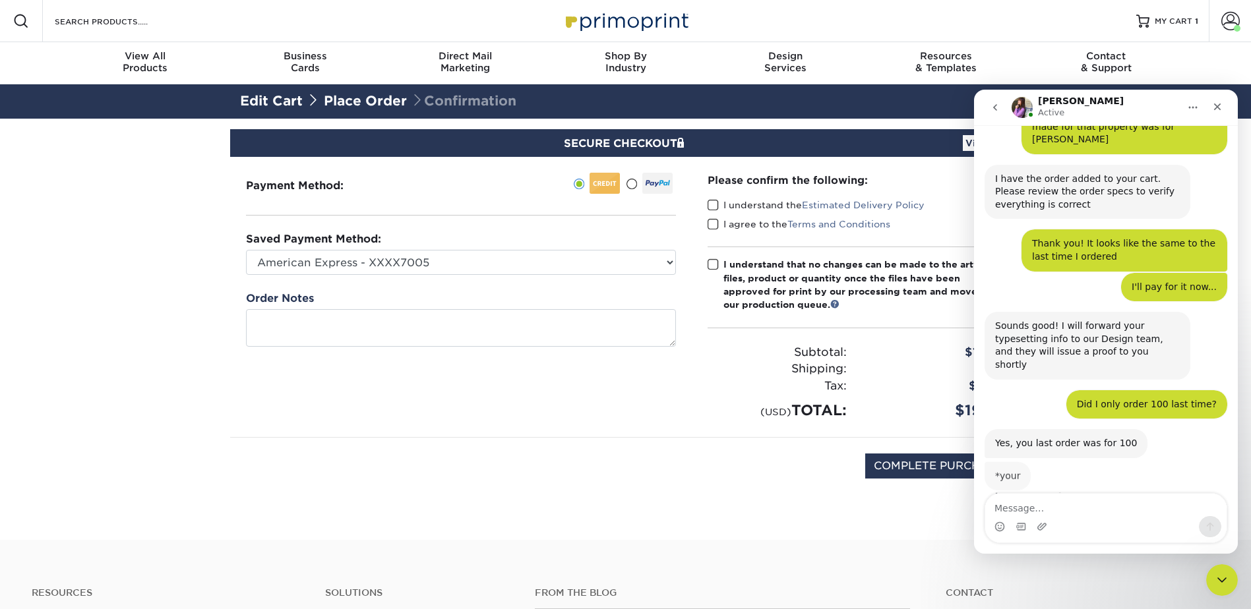
scroll to position [409, 0]
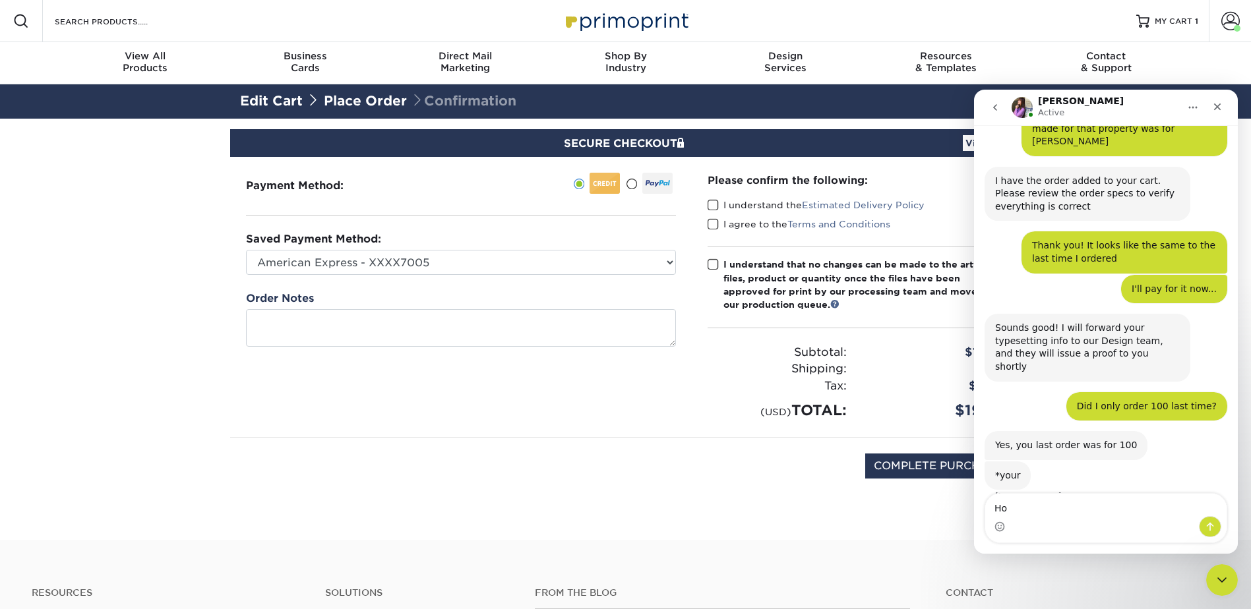
type textarea "H"
type textarea "W"
type textarea "How much is it for the next level up?"
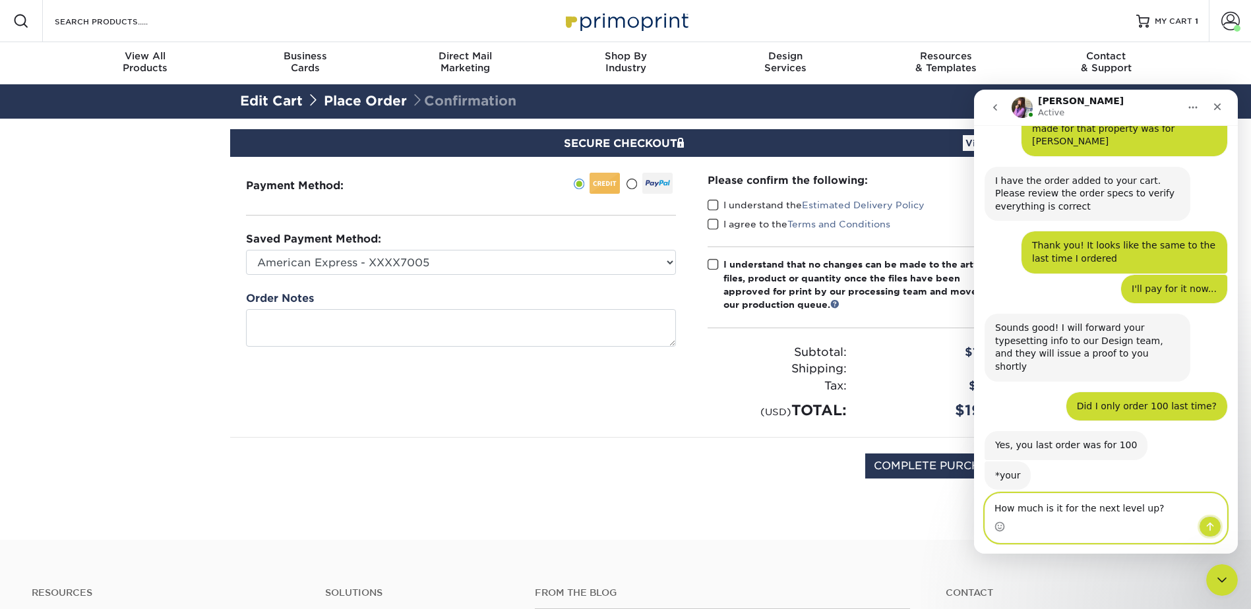
click at [1211, 525] on icon "Send a message…" at bounding box center [1210, 527] width 11 height 11
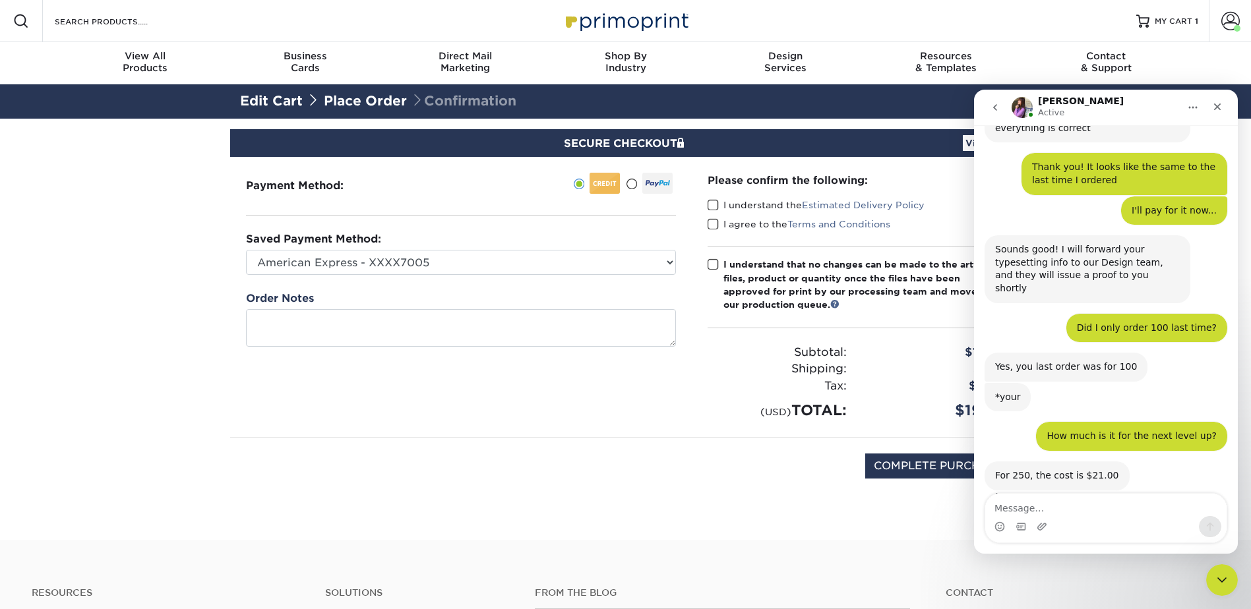
scroll to position [487, 0]
click at [1070, 511] on textarea "Message…" at bounding box center [1105, 505] width 241 height 22
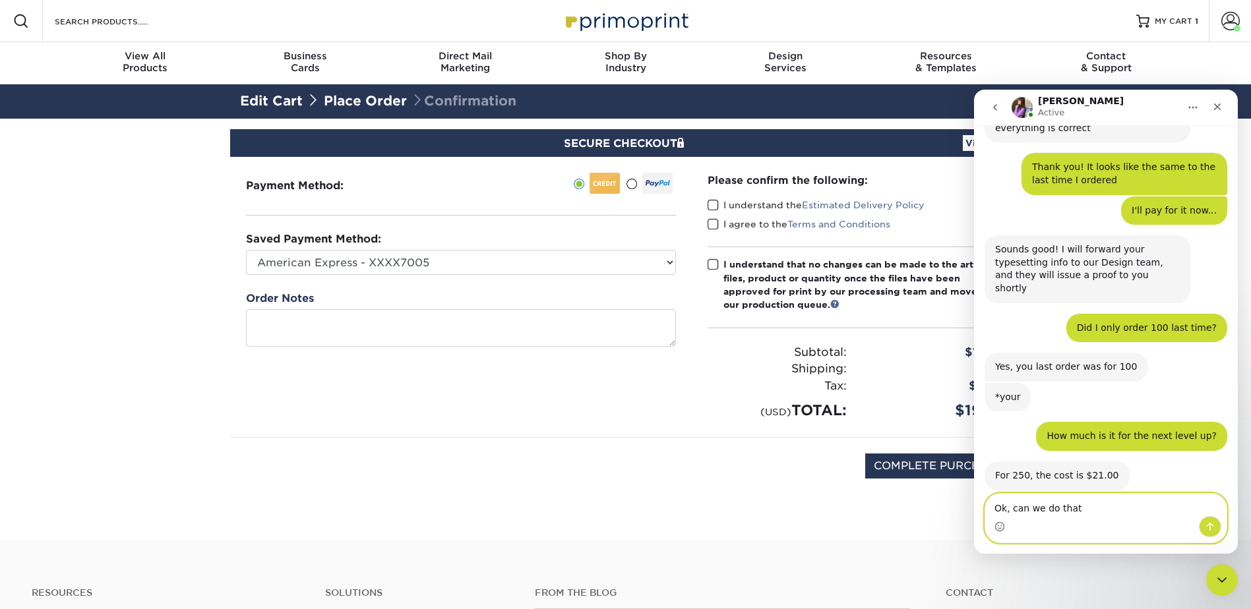
type textarea "Ok, can we do that?"
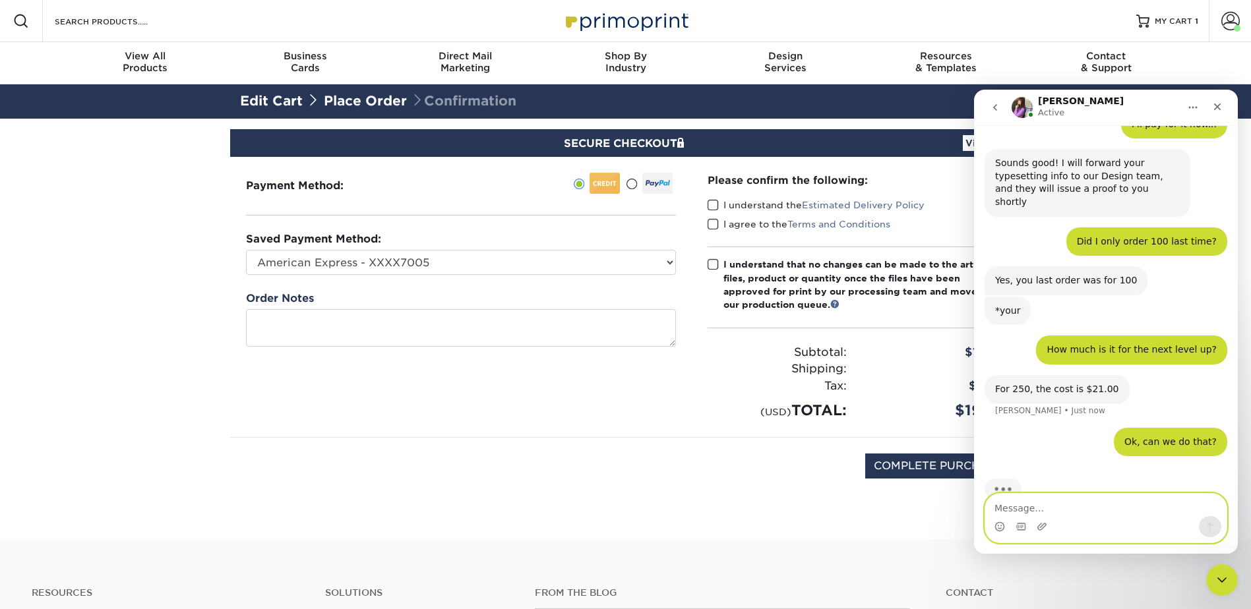
scroll to position [578, 0]
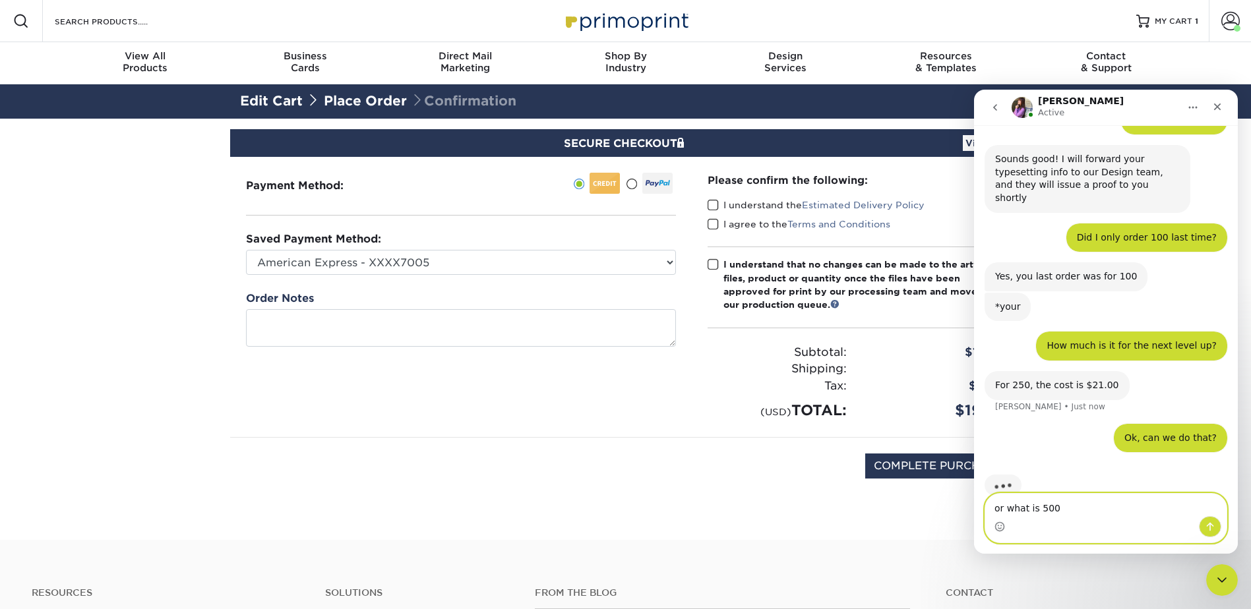
type textarea "or what is 500?"
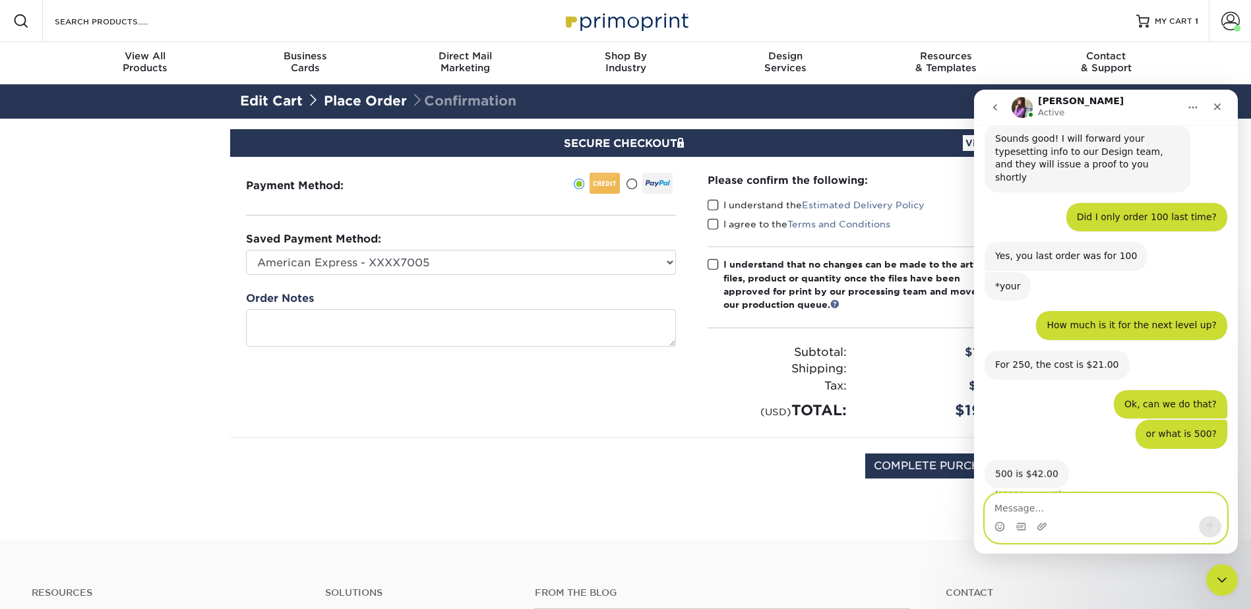
scroll to position [596, 0]
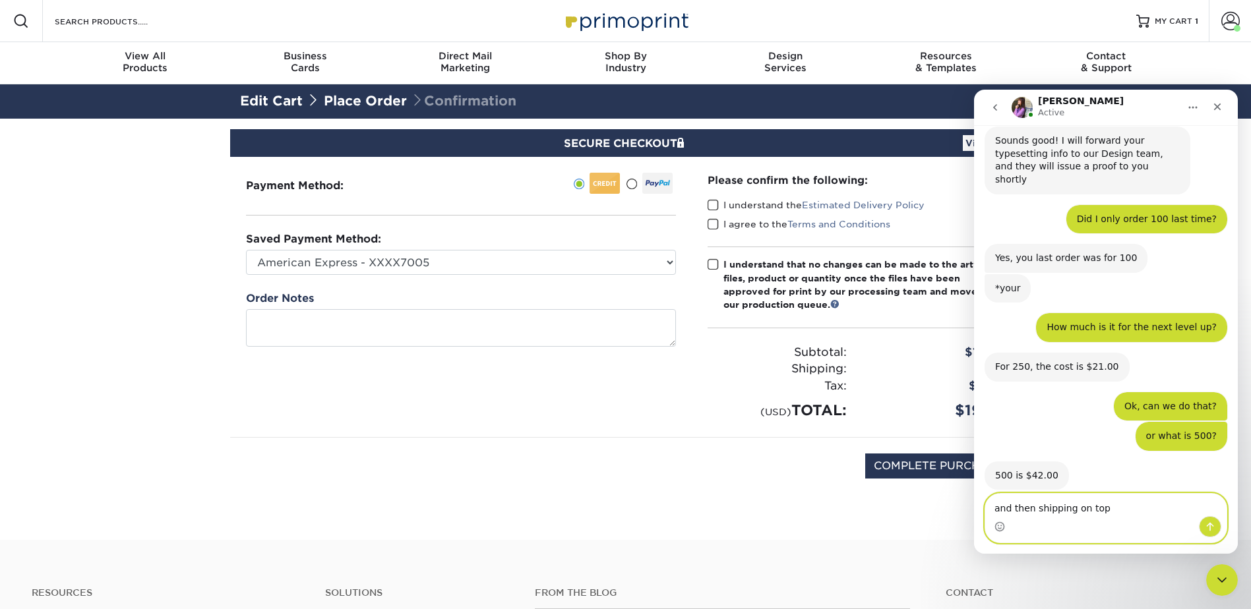
type textarea "and then shipping on top?"
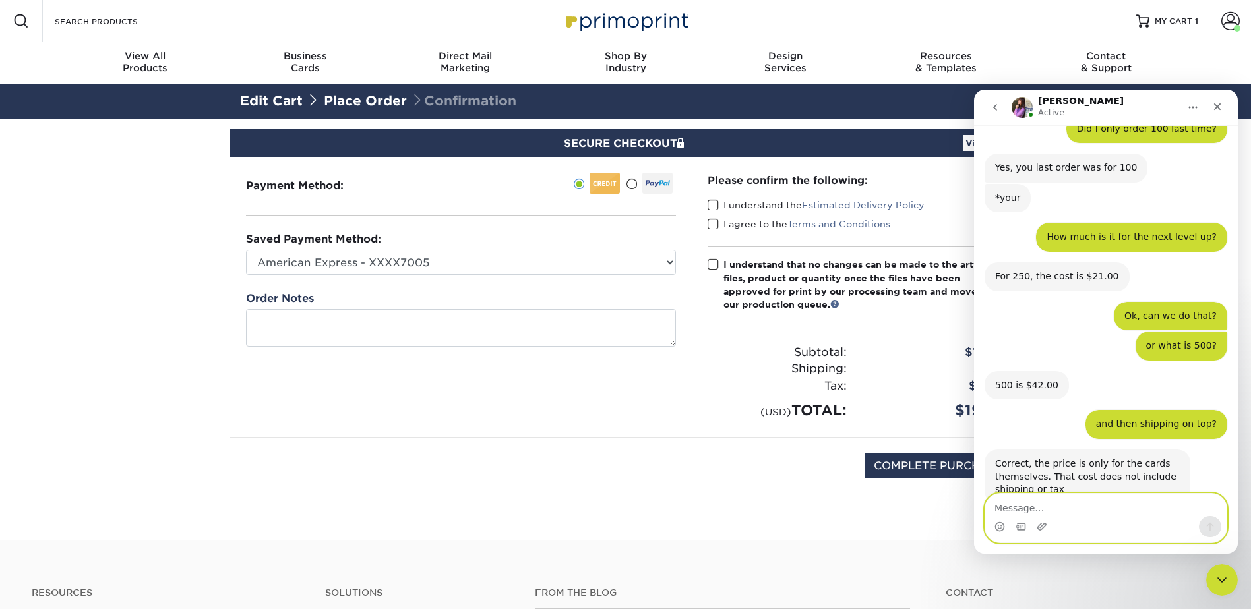
scroll to position [701, 0]
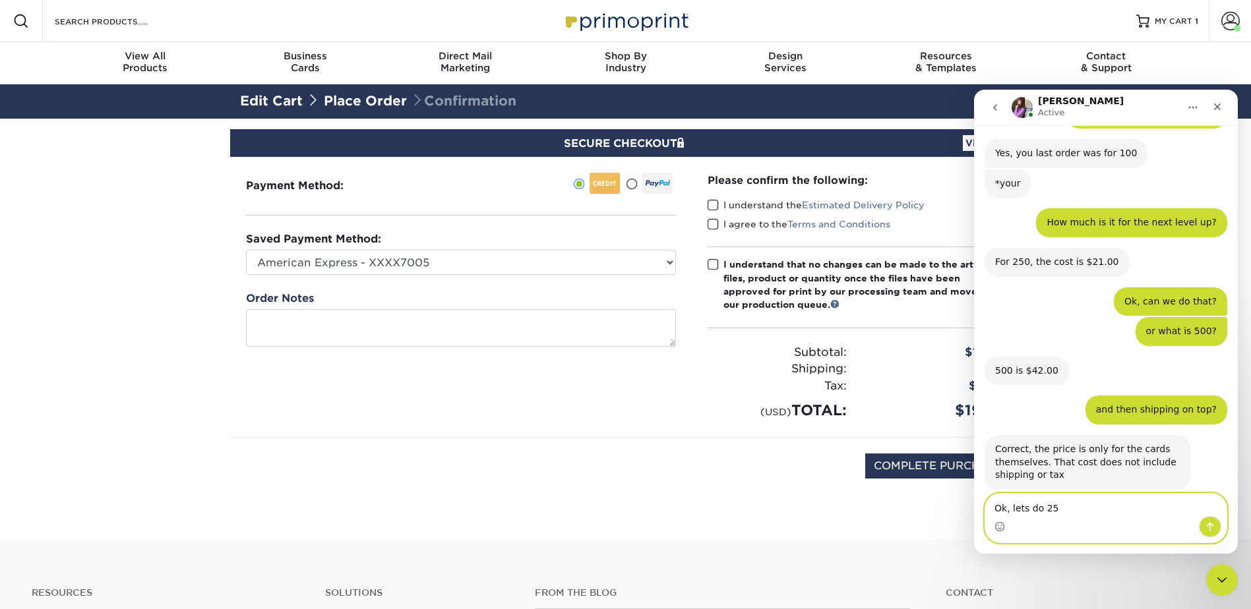
type textarea "Ok, lets do 250"
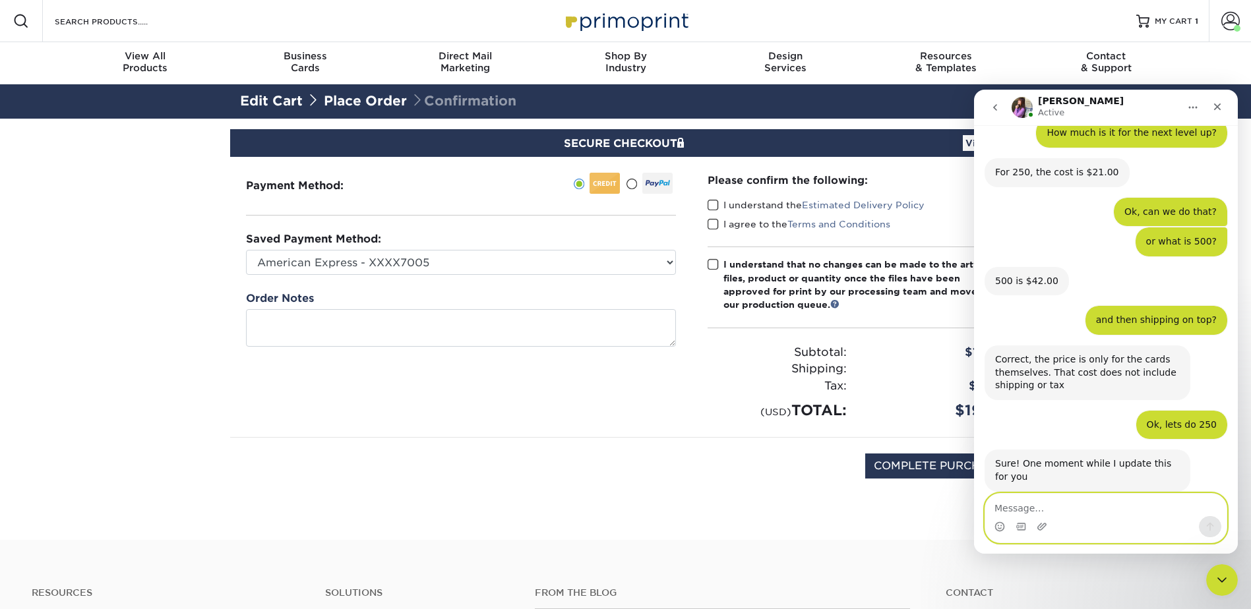
scroll to position [792, 0]
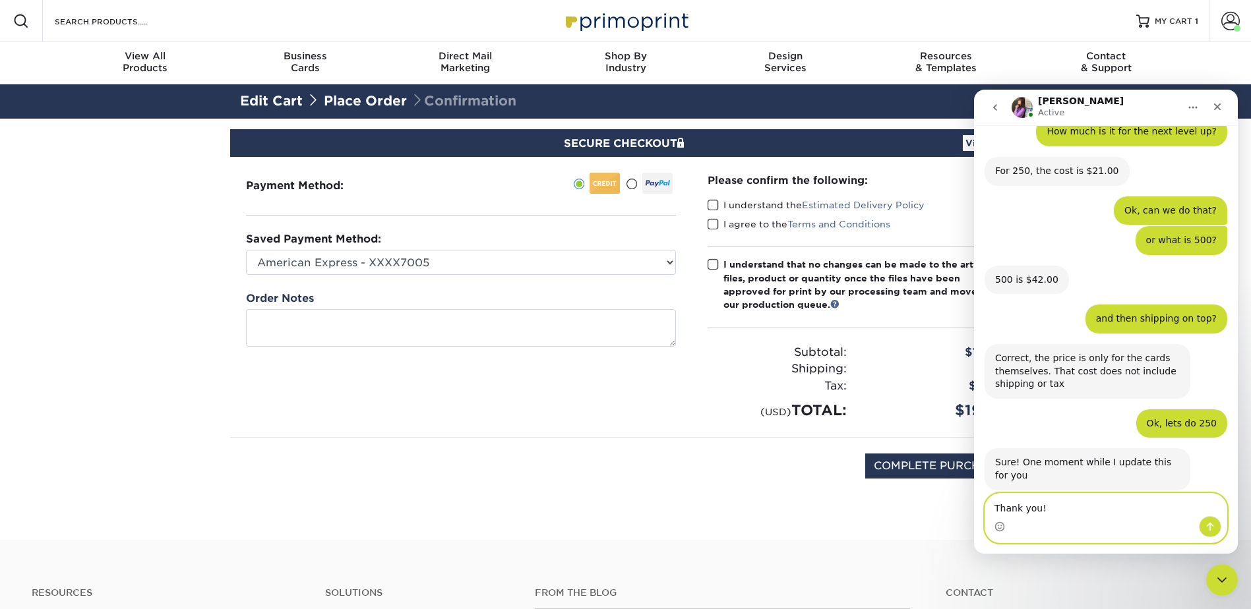
type textarea "Thank you!!"
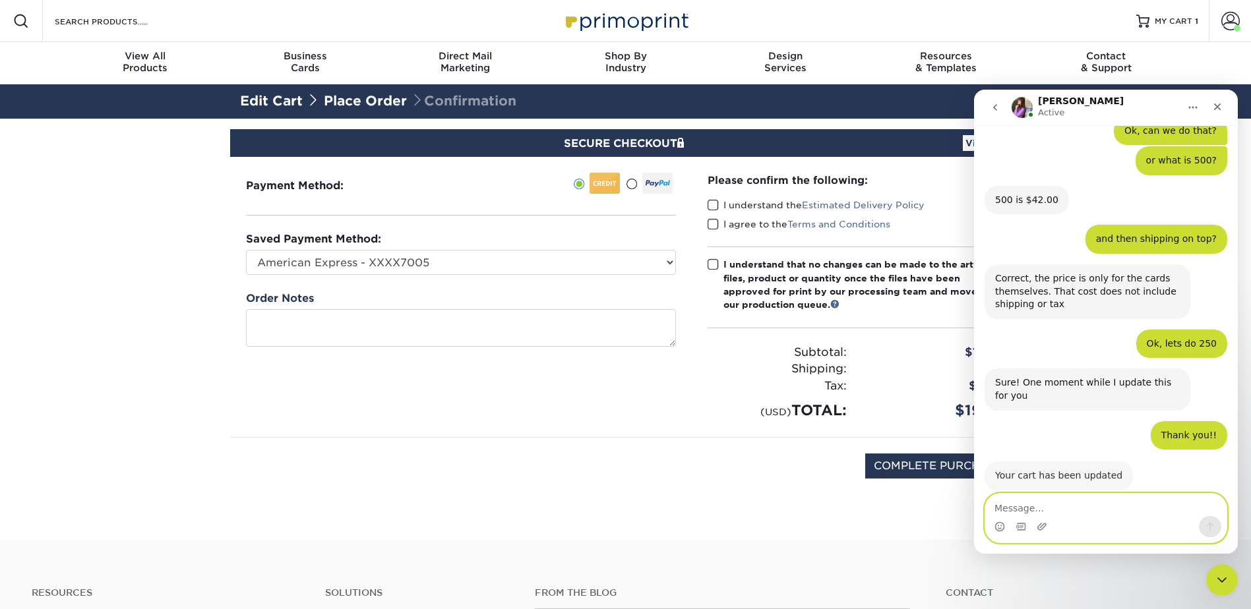
scroll to position [871, 0]
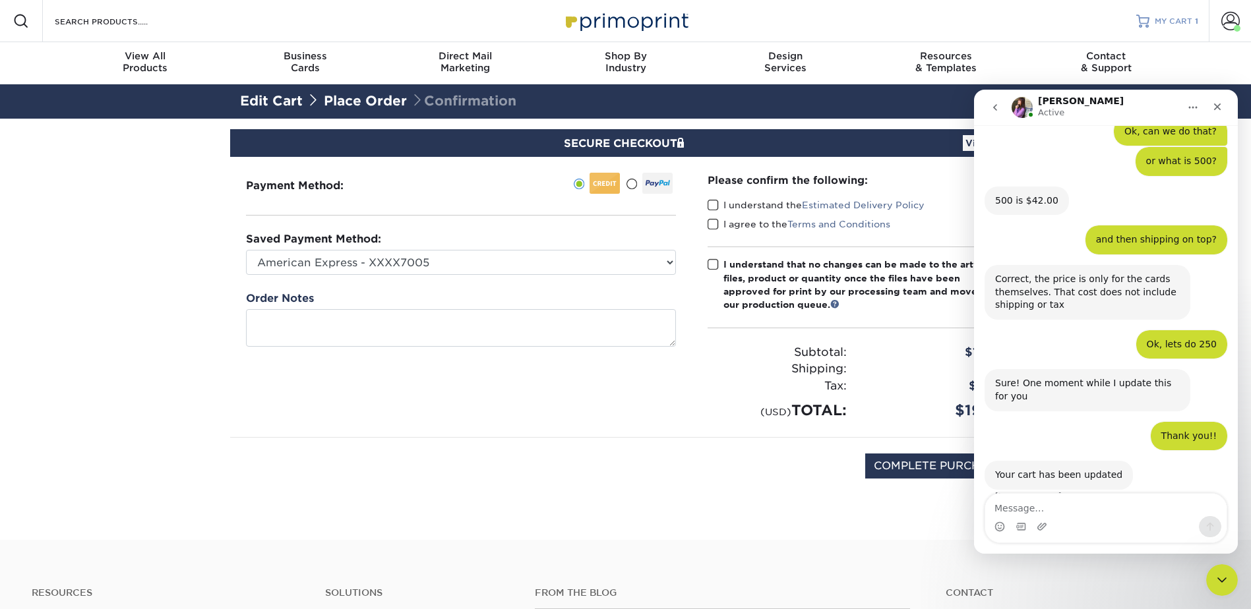
click at [1187, 28] on link "MY CART 1" at bounding box center [1167, 21] width 62 height 42
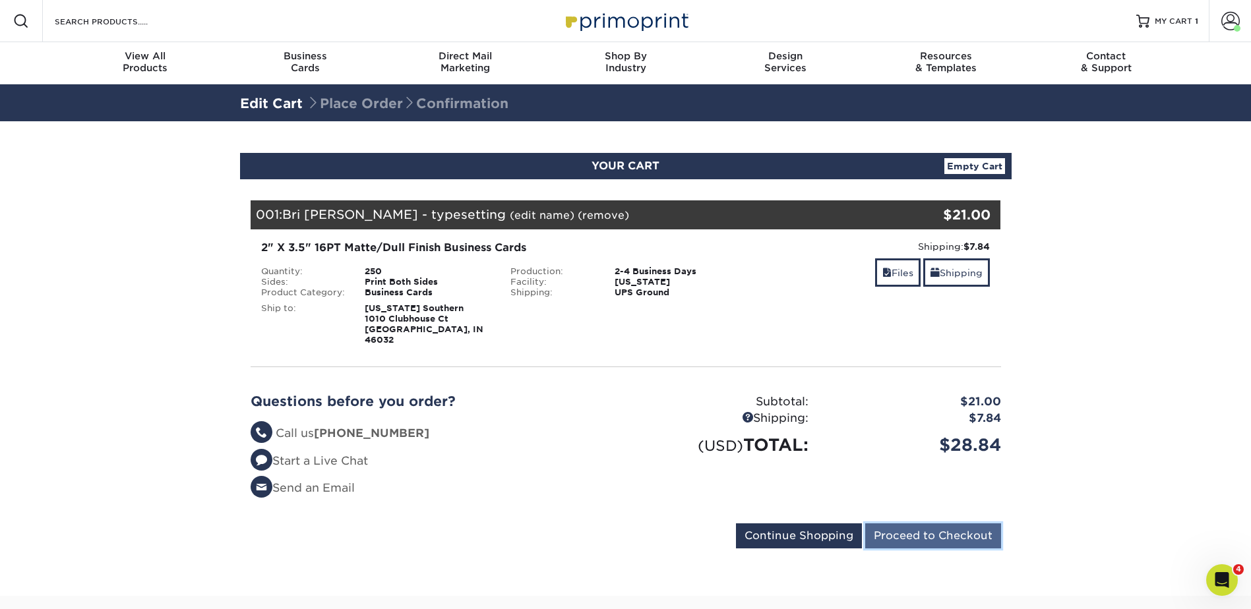
click at [933, 524] on input "Proceed to Checkout" at bounding box center [933, 536] width 136 height 25
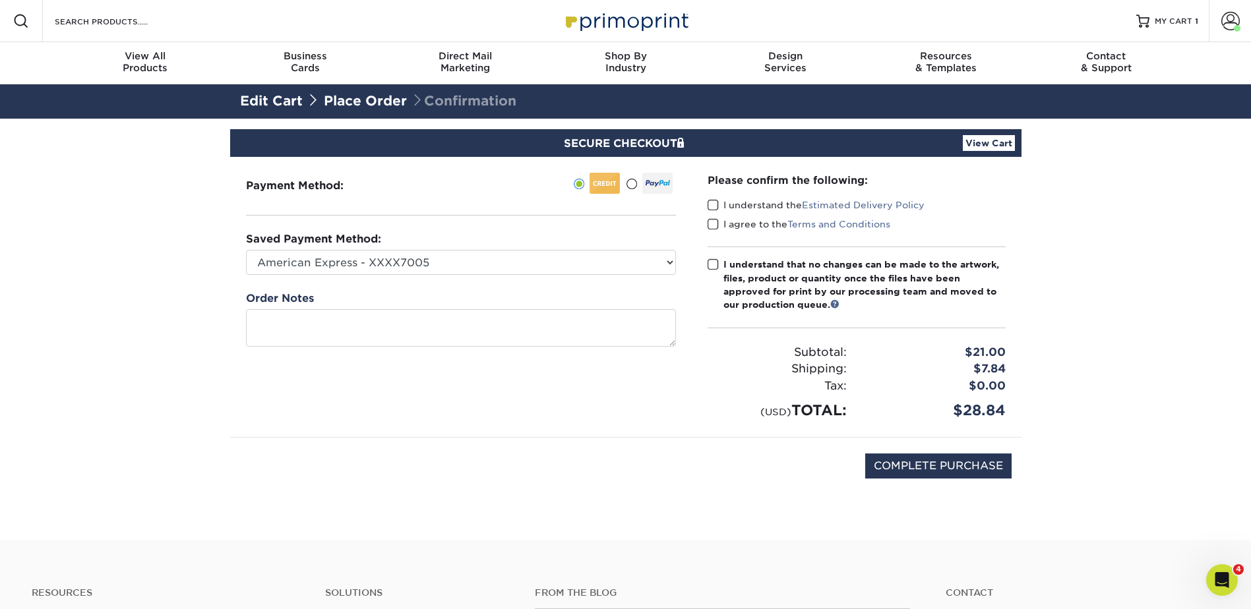
click at [709, 200] on span at bounding box center [713, 205] width 11 height 13
click at [0, 0] on input "I understand the Estimated Delivery Policy" at bounding box center [0, 0] width 0 height 0
click at [715, 225] on span at bounding box center [713, 224] width 11 height 13
click at [0, 0] on input "I agree to the Terms and Conditions" at bounding box center [0, 0] width 0 height 0
click at [711, 261] on span at bounding box center [713, 265] width 11 height 13
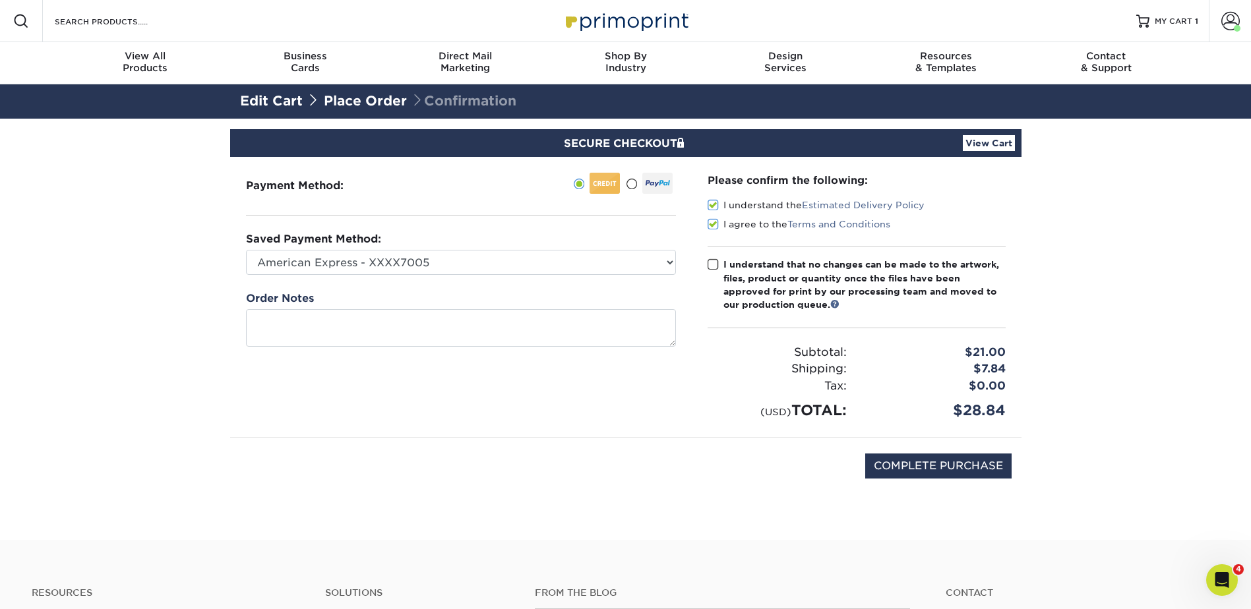
click at [0, 0] on input "I understand that no changes can be made to the artwork, files, product or quan…" at bounding box center [0, 0] width 0 height 0
click at [959, 470] on input "COMPLETE PURCHASE" at bounding box center [938, 466] width 146 height 25
type input "PROCESSING, PLEASE WAIT..."
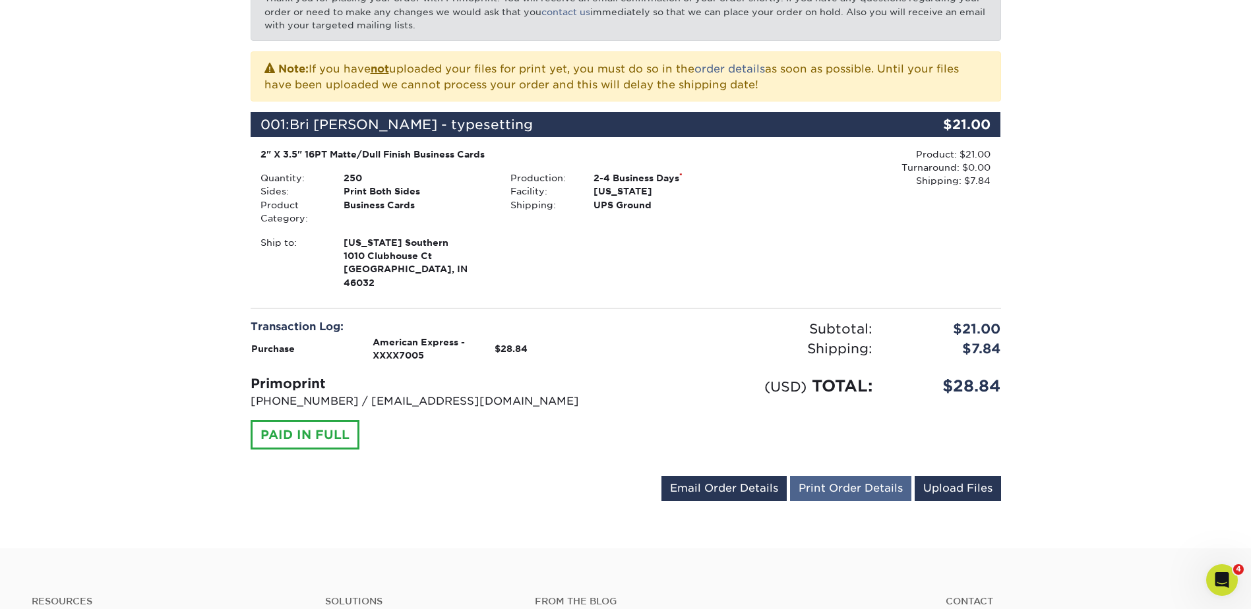
scroll to position [264, 0]
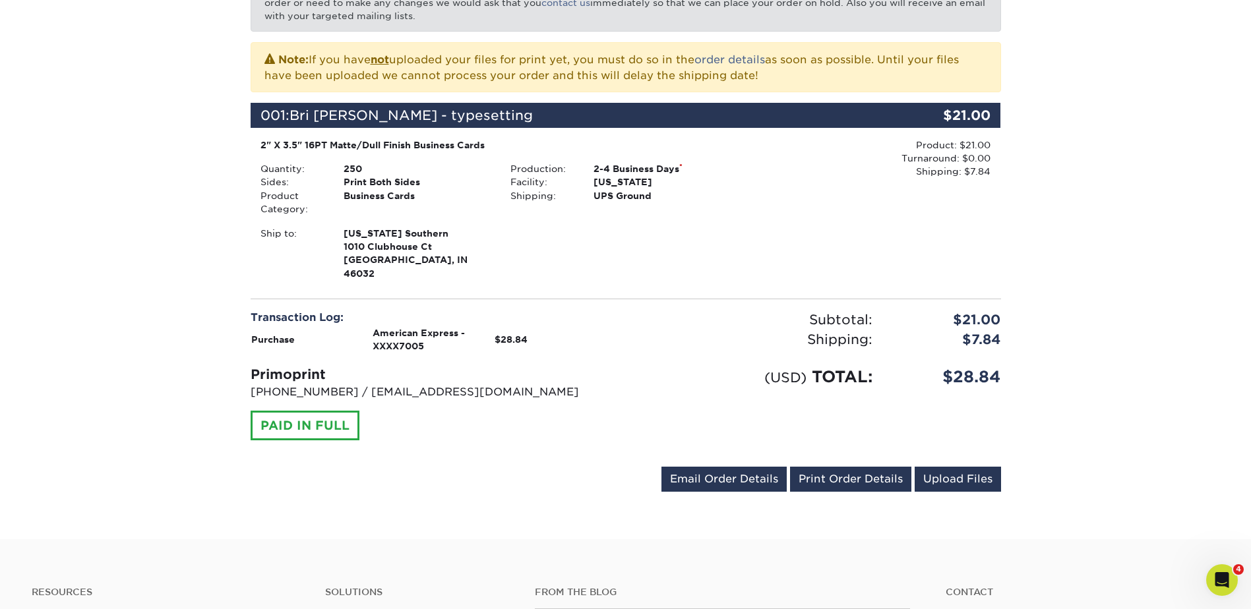
click at [596, 385] on p "[PHONE_NUMBER] / [EMAIL_ADDRESS][DOMAIN_NAME]" at bounding box center [433, 393] width 365 height 16
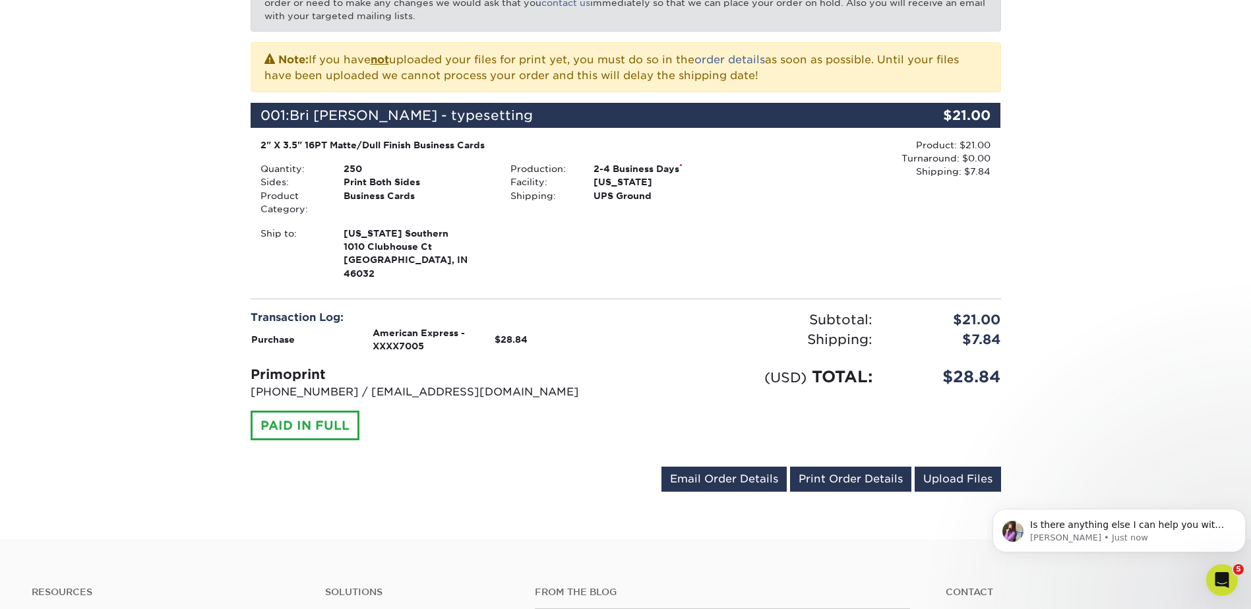
scroll to position [0, 0]
click at [1108, 531] on p "Is there anything else I can help you with at the moment?" at bounding box center [1129, 525] width 199 height 13
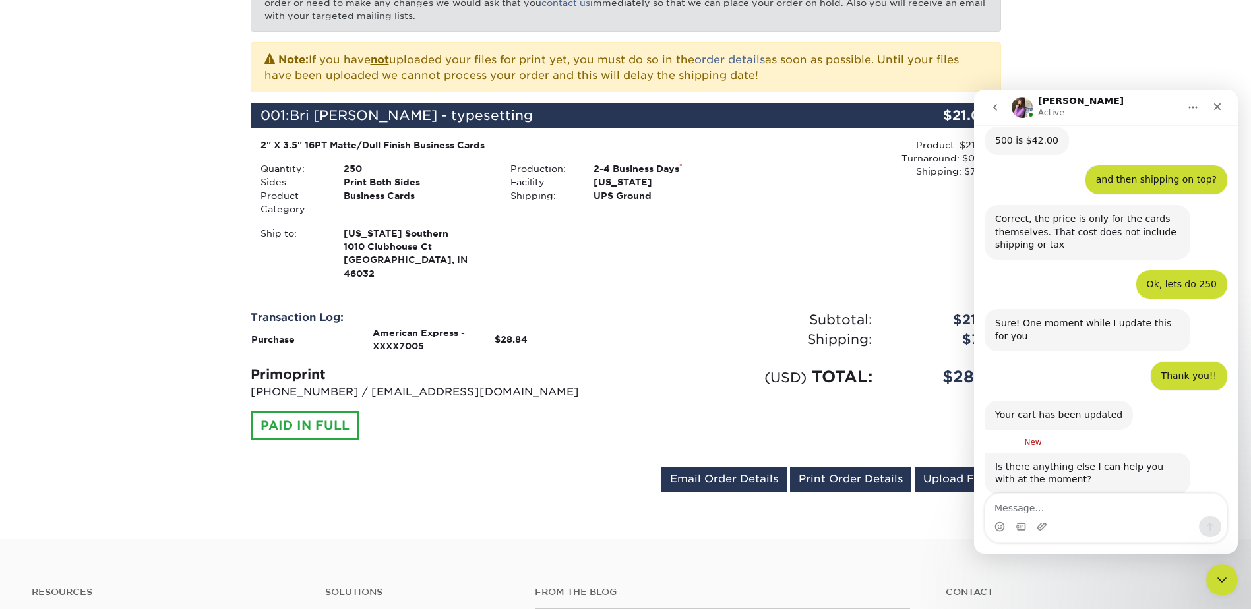
scroll to position [936, 0]
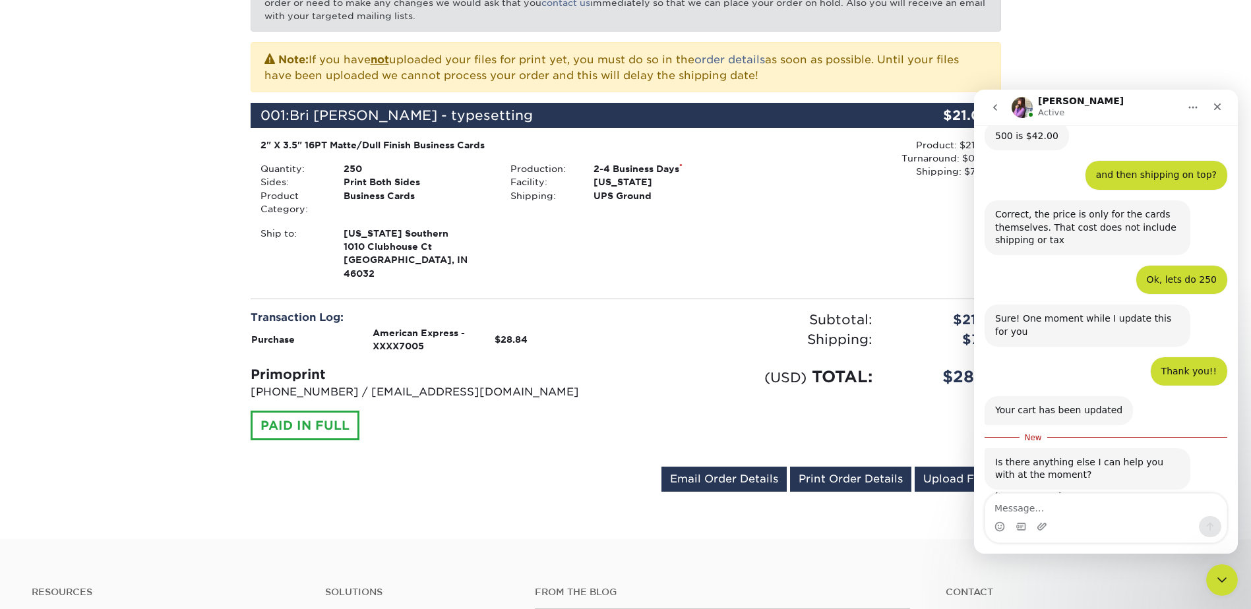
click at [1049, 509] on textarea "Message…" at bounding box center [1105, 505] width 241 height 22
type textarea "Well I think I paid with the wrong credit car. lol"
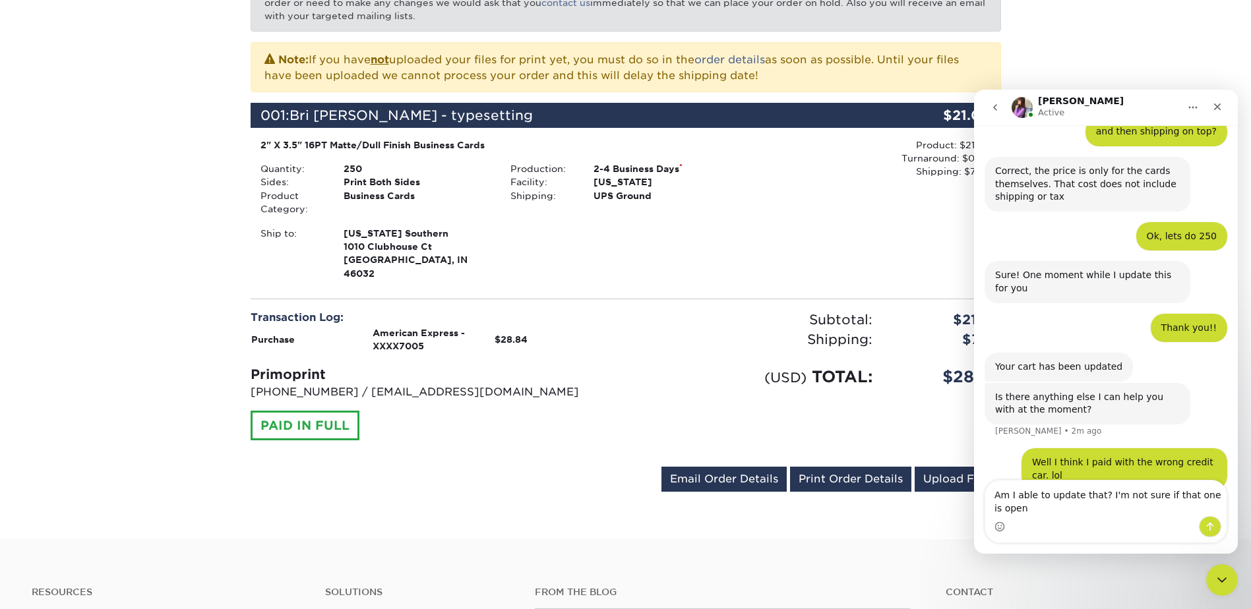
scroll to position [993, 0]
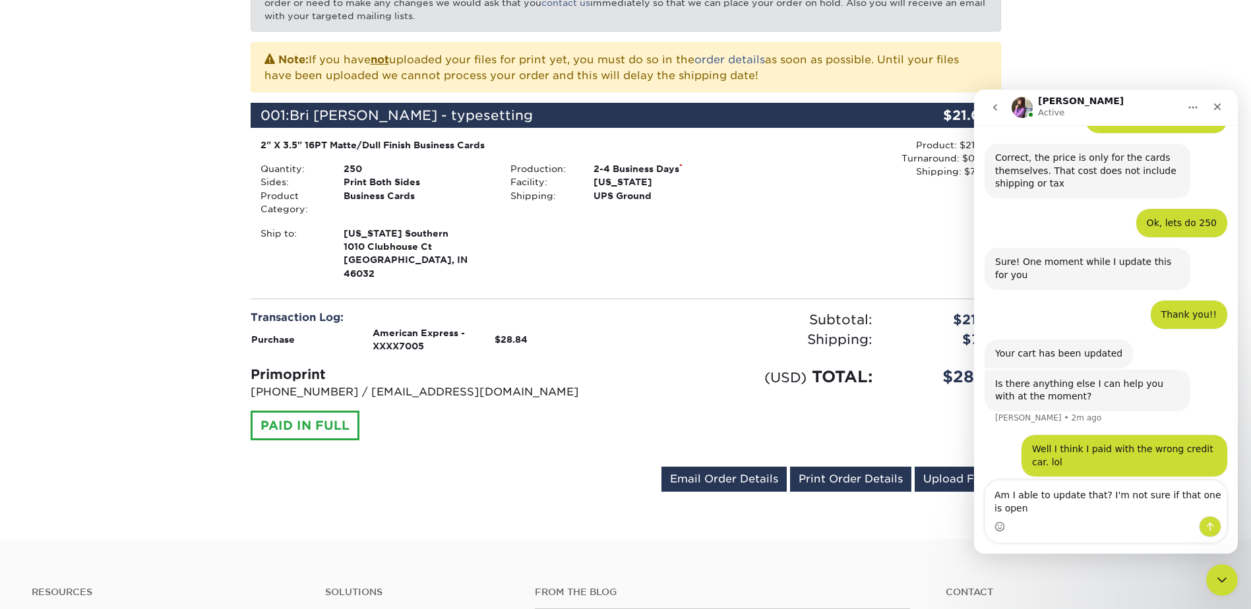
type textarea "Am I able to update that? I'm not sure if that one is open."
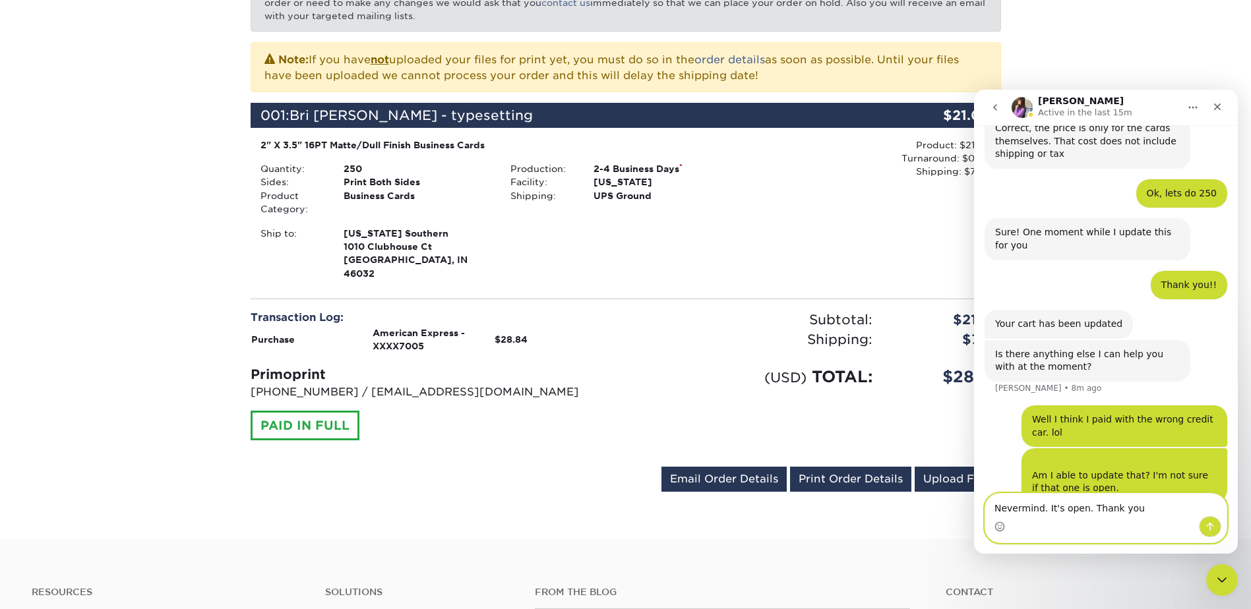
type textarea "Nevermind. It's open. Thank you!"
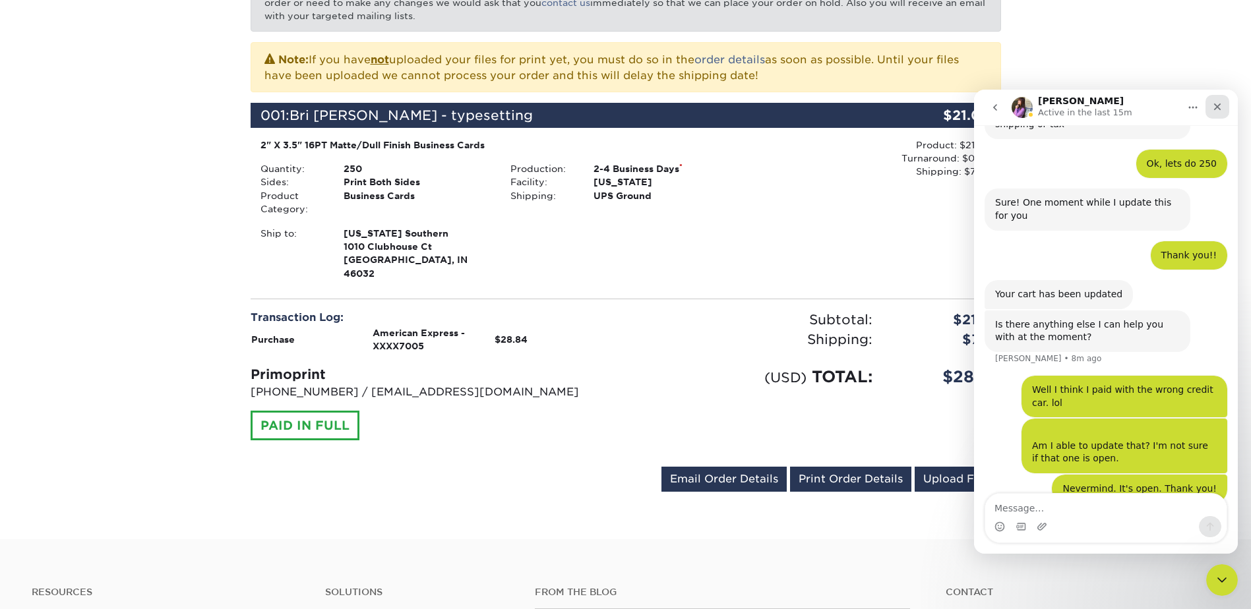
click at [1215, 101] on div "Close" at bounding box center [1218, 107] width 24 height 24
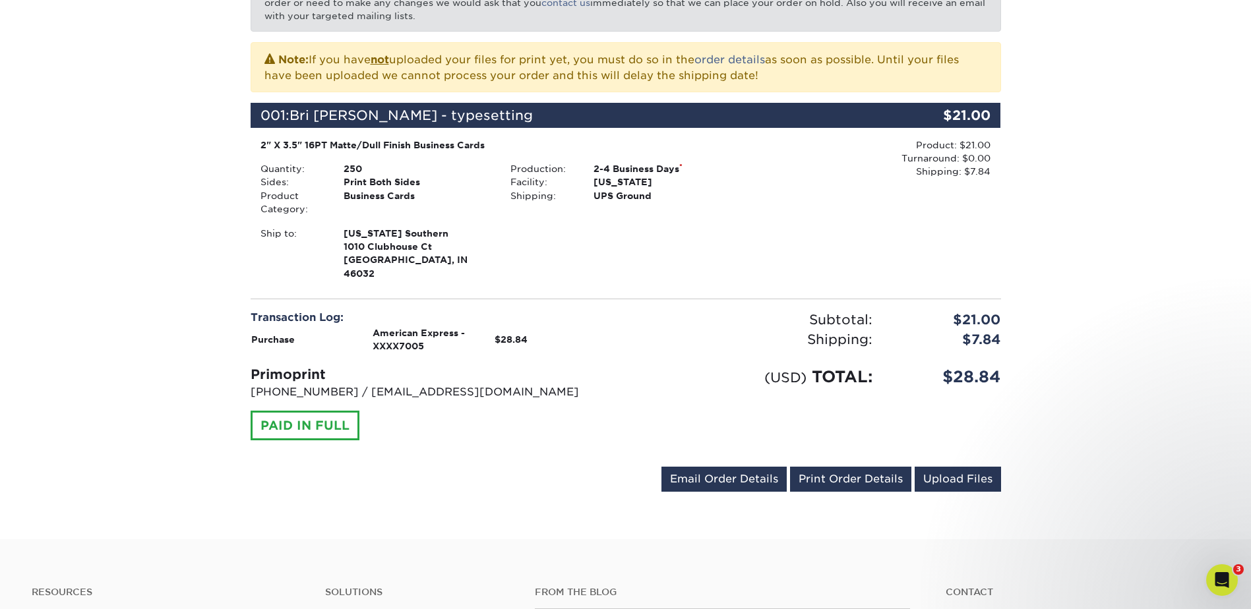
click at [173, 222] on div "Your order has been placed! Order #: 25819-32779-34718 [DATE] 3:27pm Go to My A…" at bounding box center [625, 198] width 1251 height 685
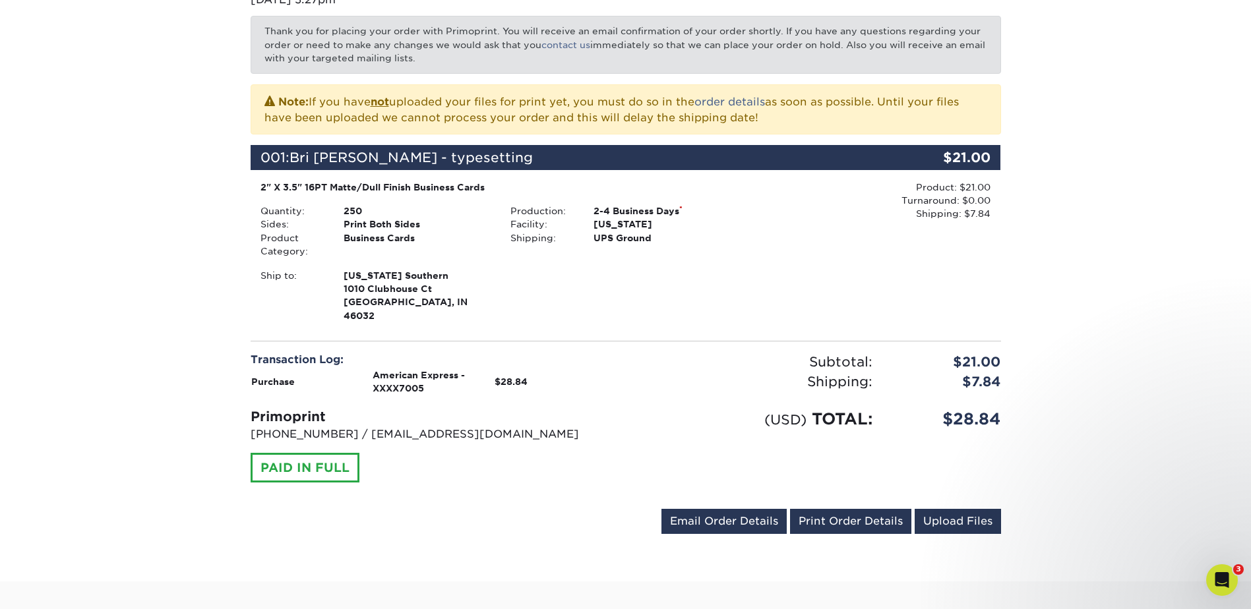
scroll to position [0, 0]
